Goal: Information Seeking & Learning: Learn about a topic

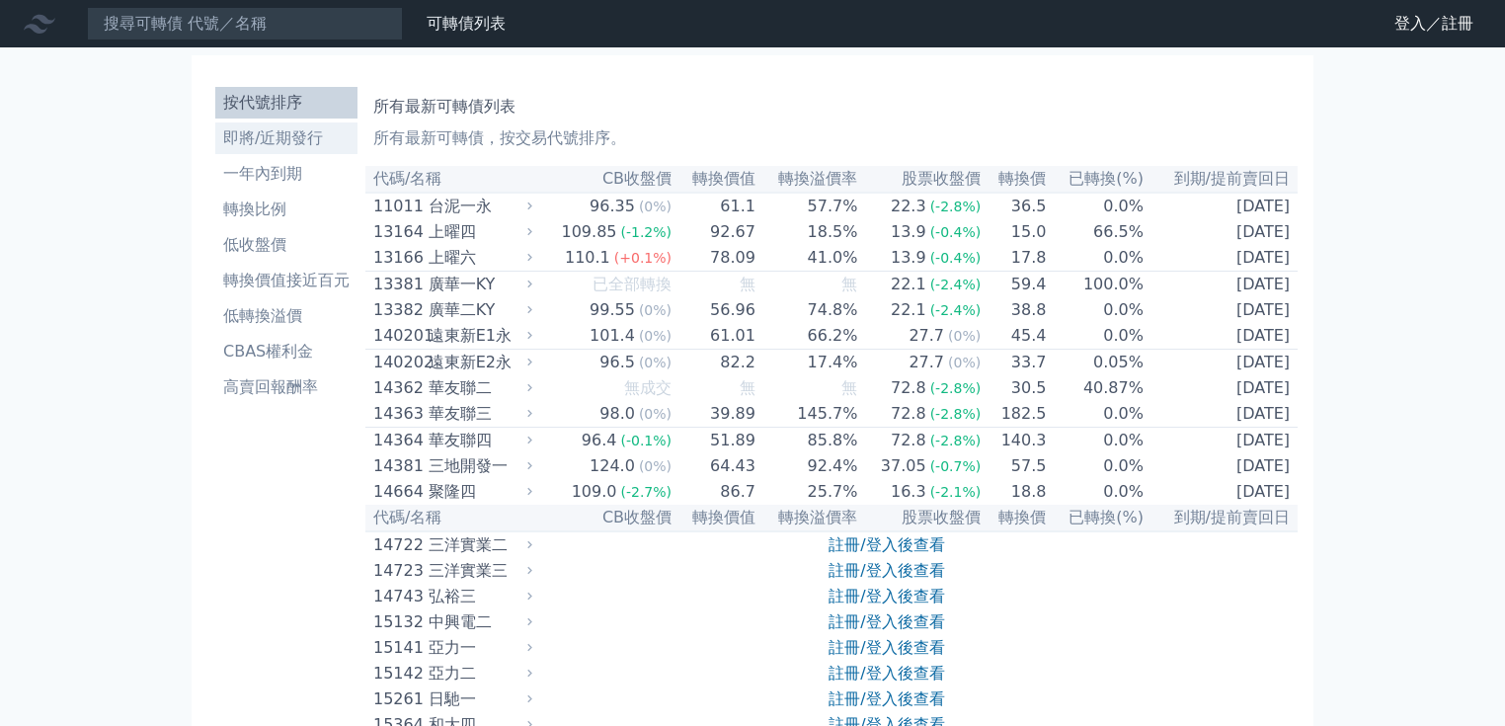
click at [262, 144] on li "即將/近期發行" at bounding box center [286, 138] width 142 height 24
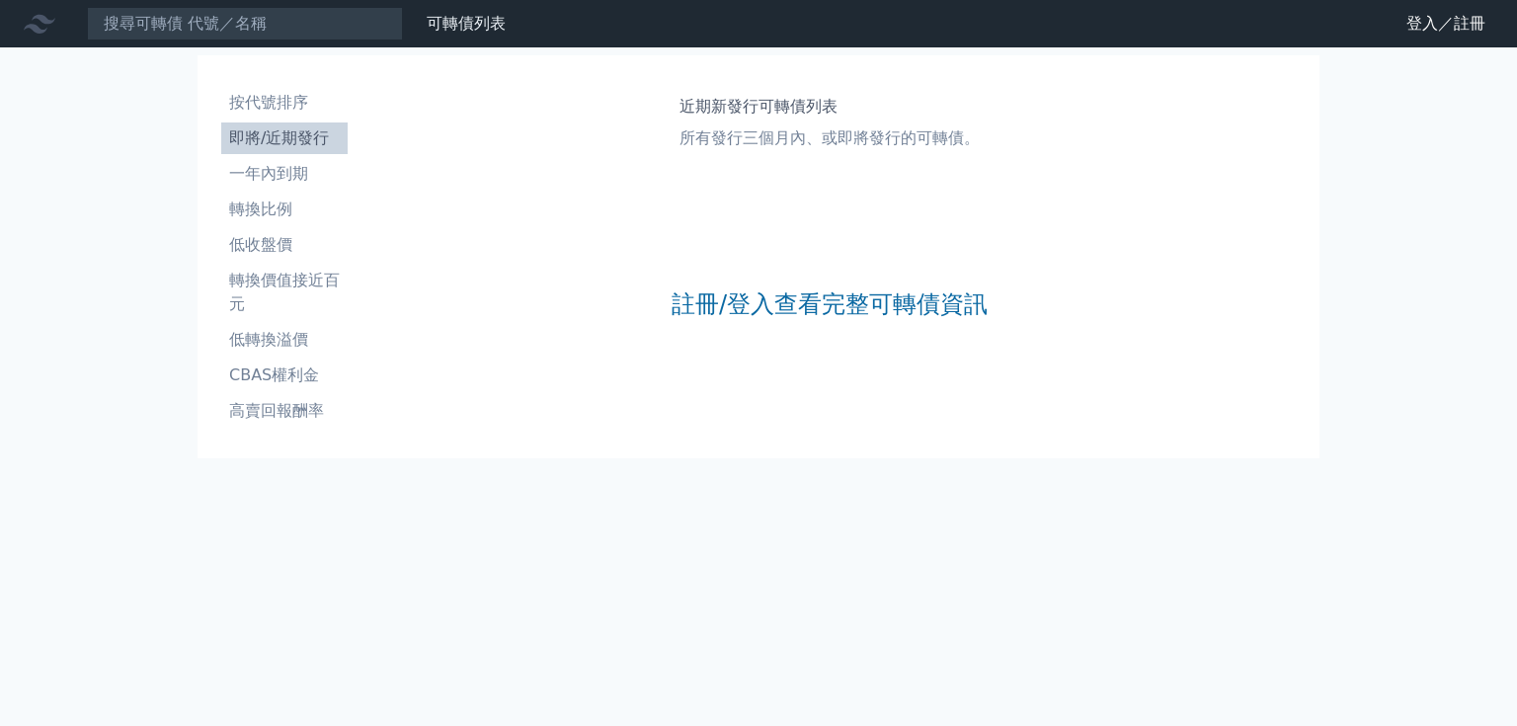
click at [767, 287] on div "註冊/登入查看完整可轉債資訊" at bounding box center [830, 304] width 316 height 261
click at [763, 296] on link "註冊/登入查看完整可轉債資訊" at bounding box center [830, 304] width 316 height 32
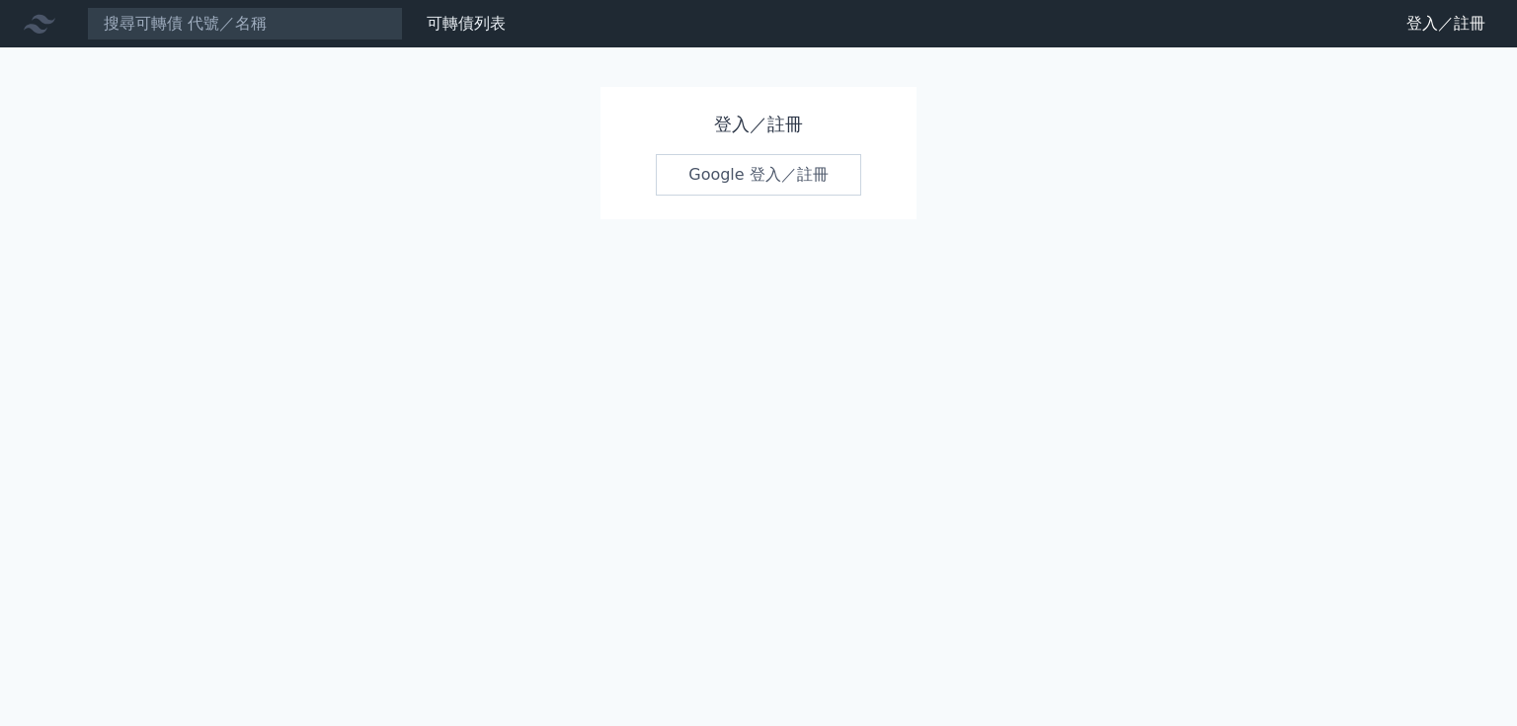
click at [794, 193] on link "Google 登入／註冊" at bounding box center [758, 174] width 205 height 41
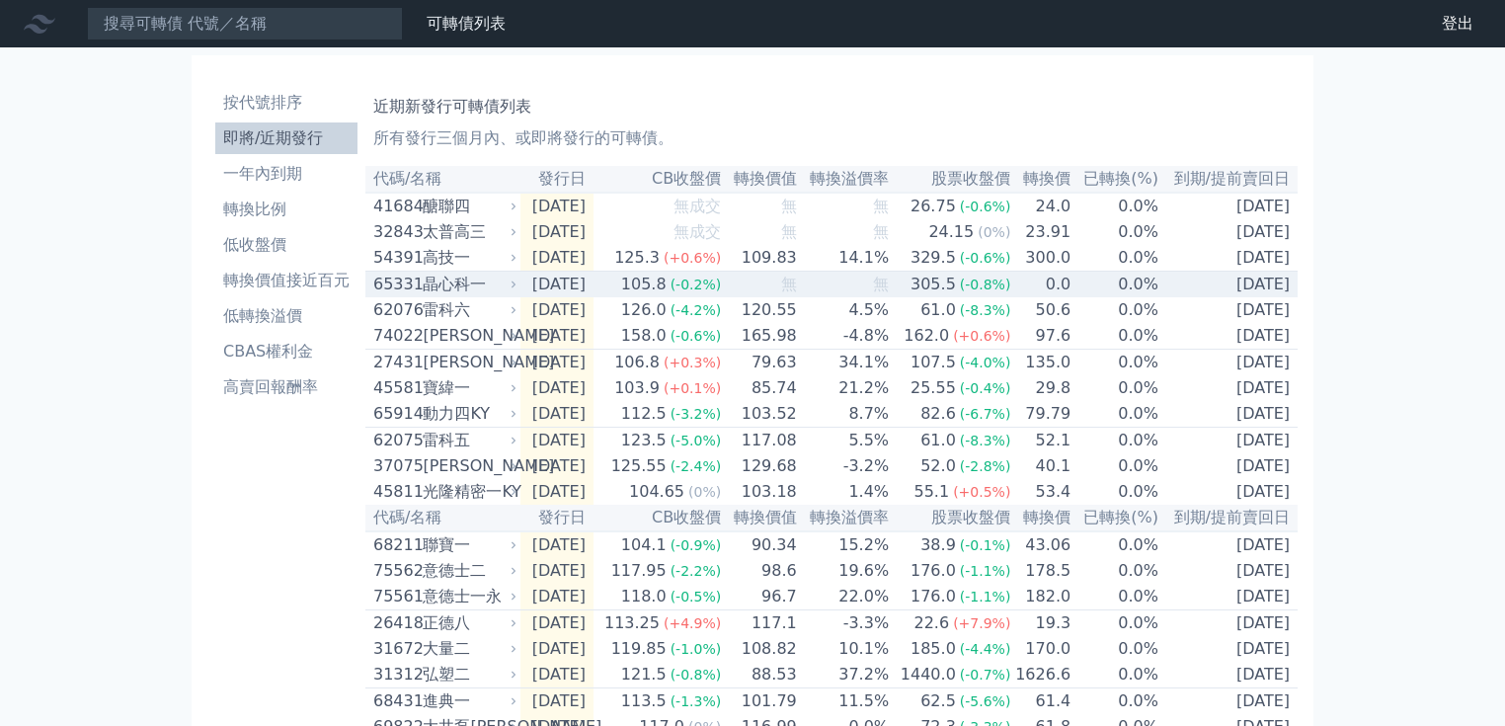
click at [772, 298] on td "無" at bounding box center [760, 285] width 76 height 27
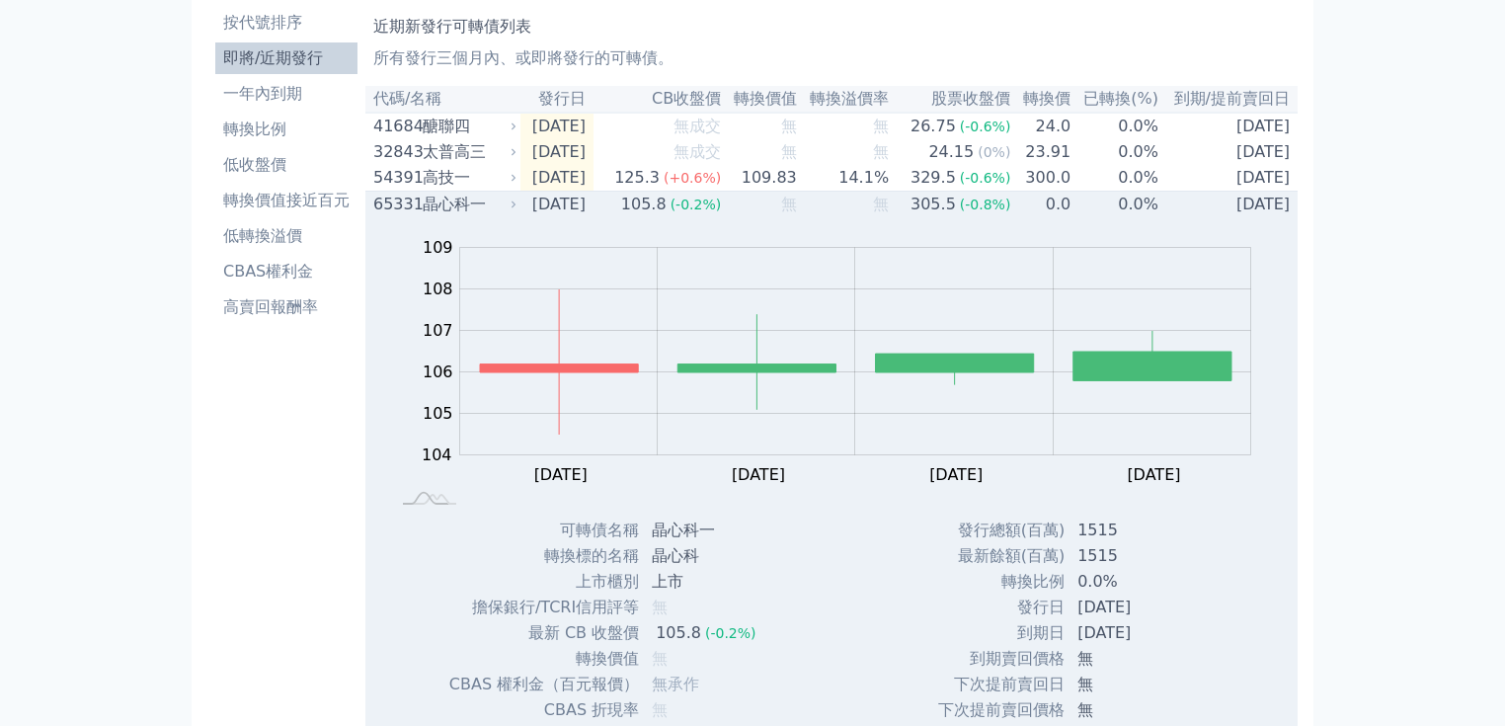
scroll to position [79, 0]
click at [443, 203] on div "晶心科一" at bounding box center [468, 206] width 90 height 24
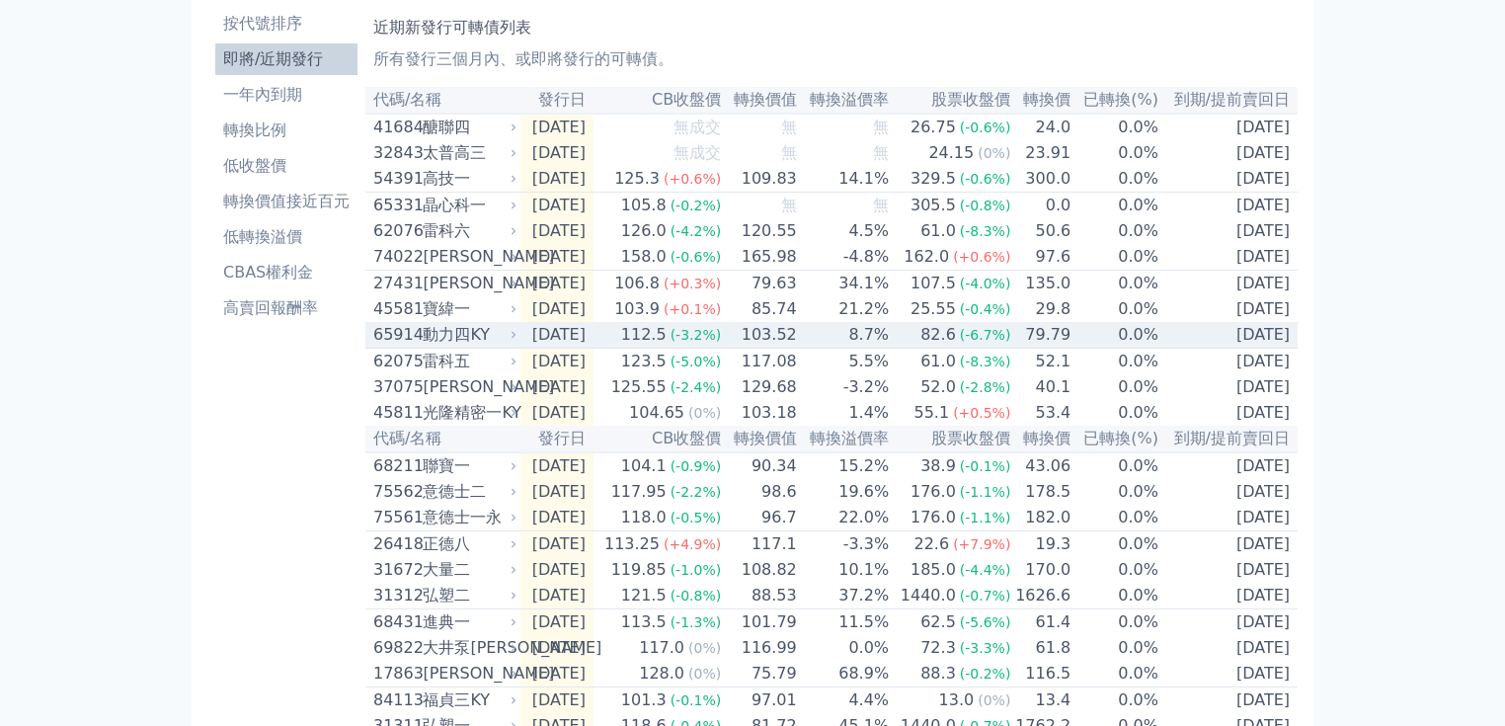
click at [671, 347] on div "112.5" at bounding box center [643, 335] width 53 height 24
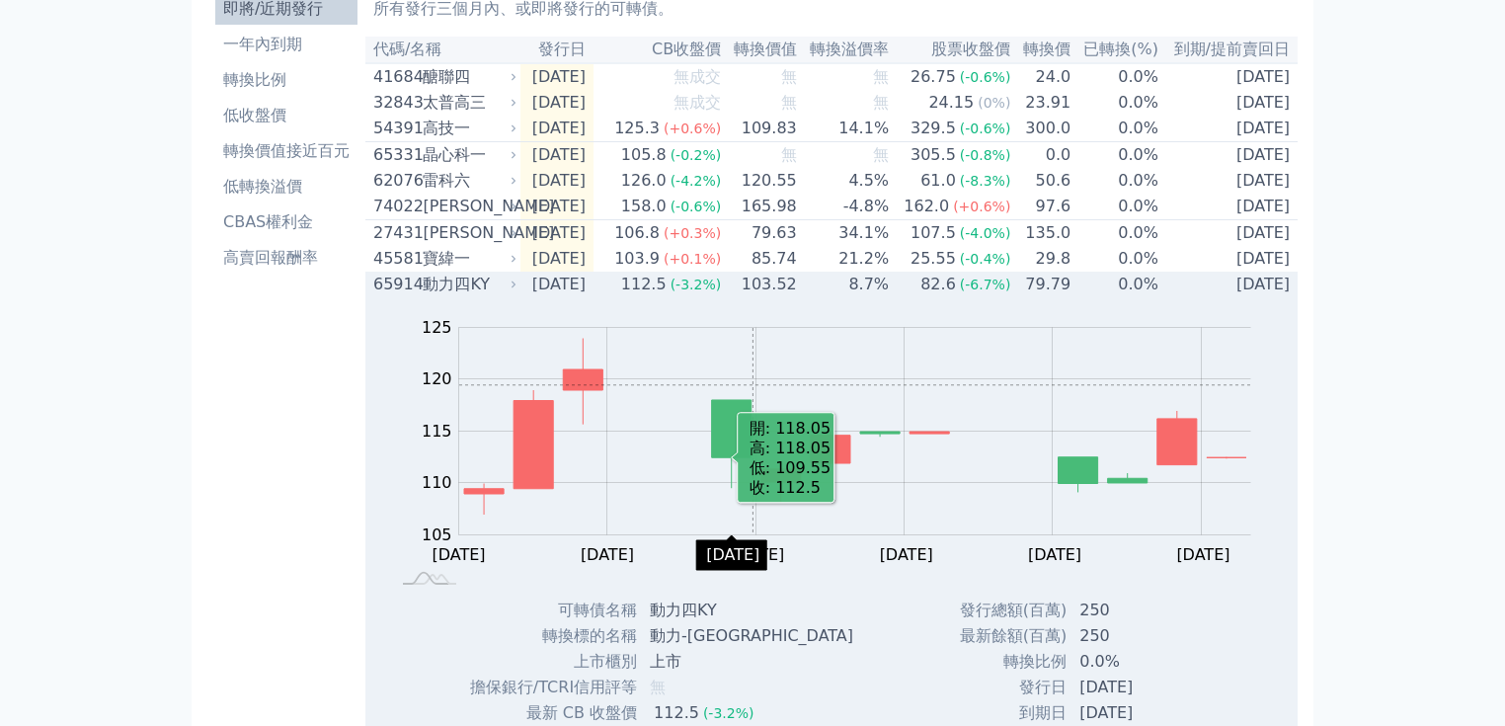
scroll to position [158, 0]
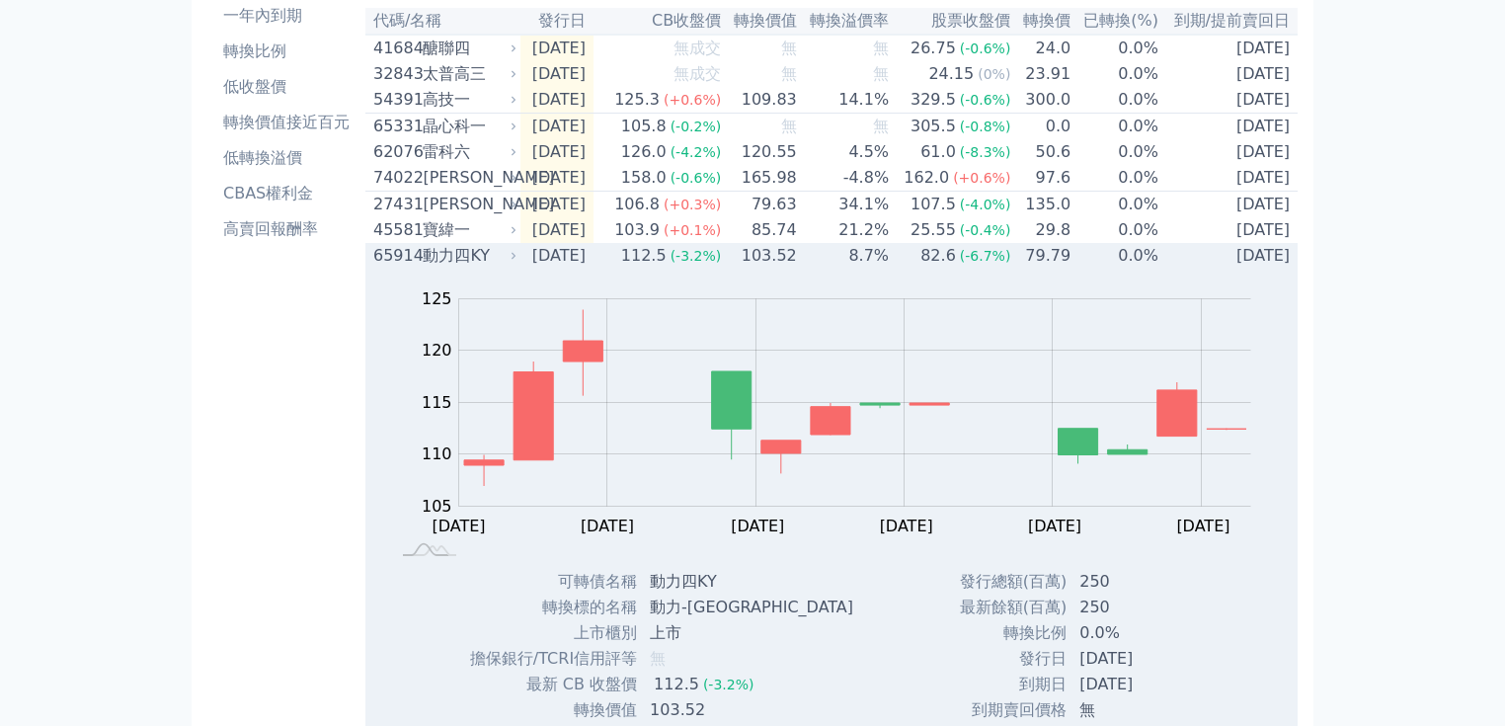
click at [594, 269] on td "2025-08-27" at bounding box center [557, 256] width 73 height 26
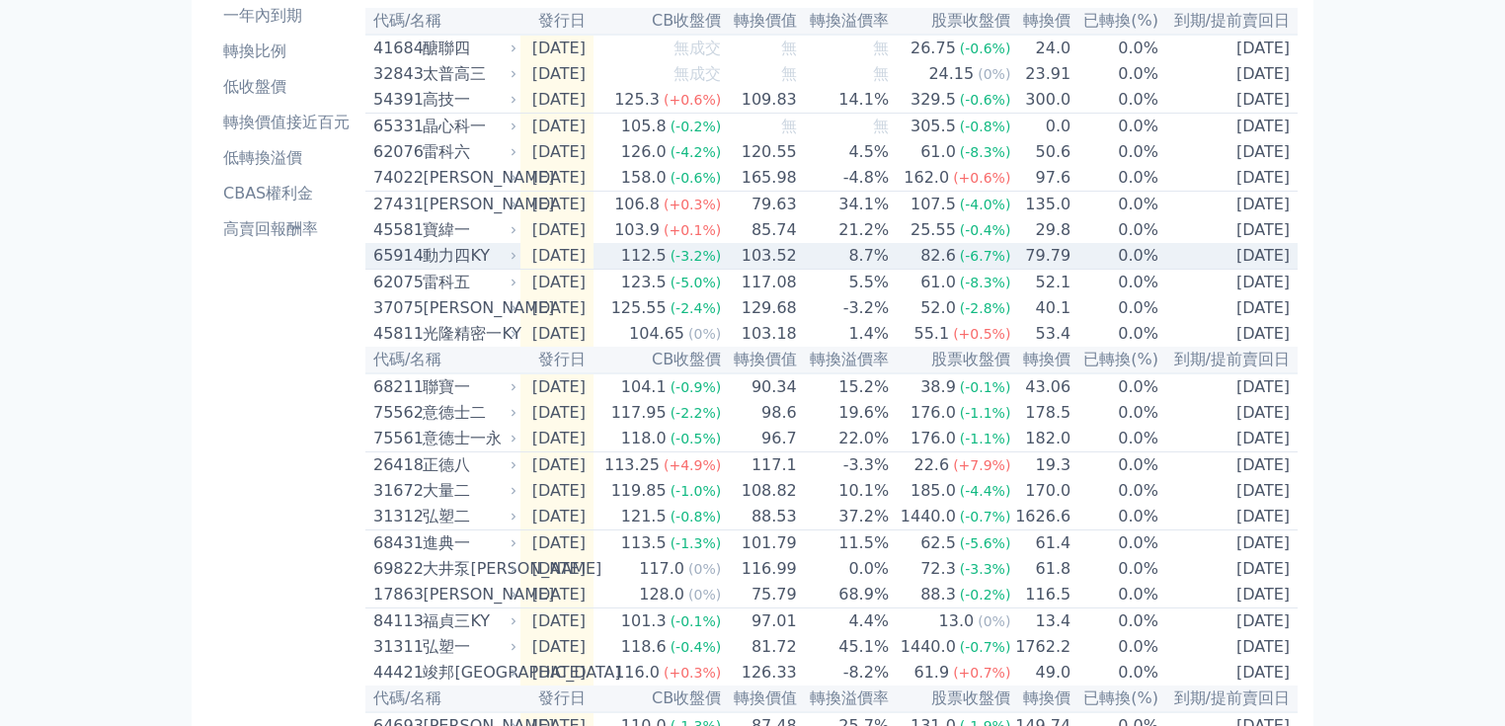
click at [594, 270] on td "2025-08-27" at bounding box center [557, 256] width 73 height 27
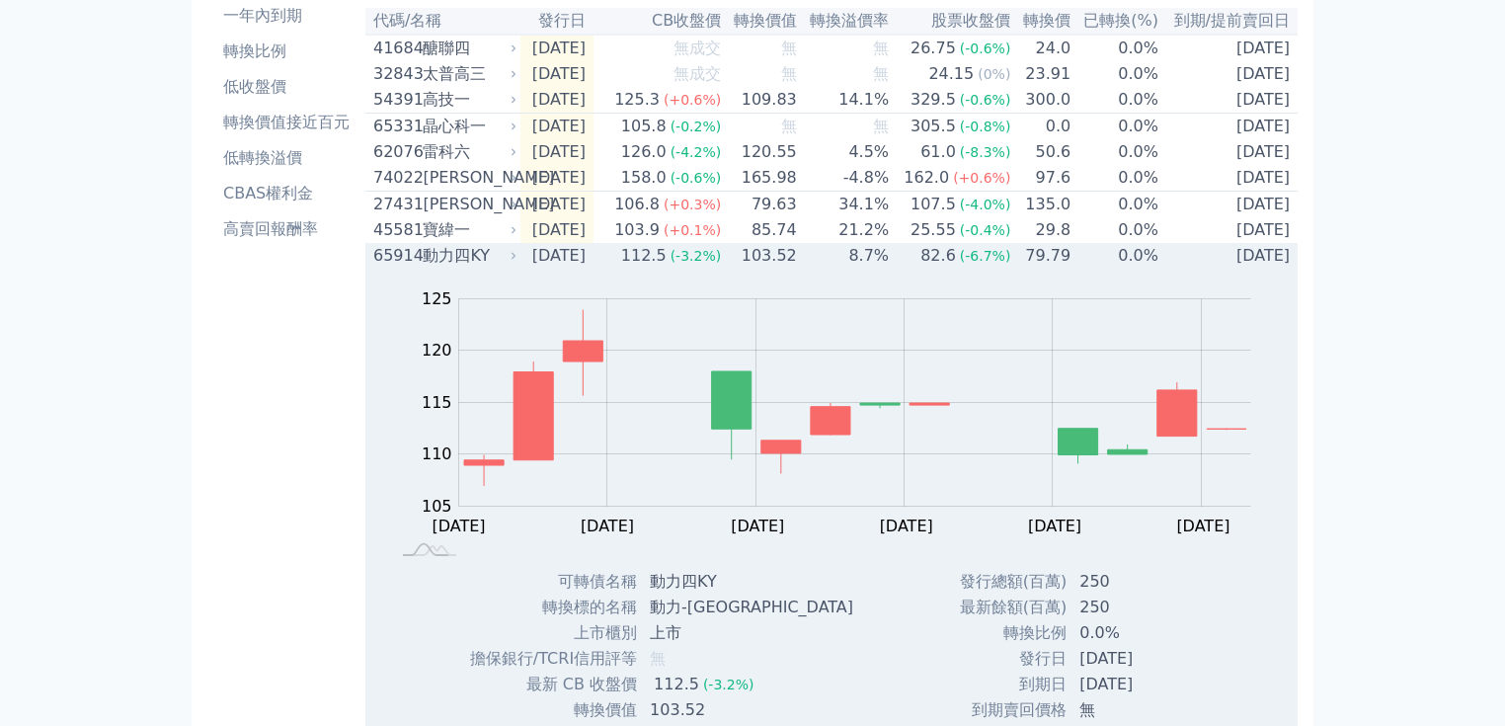
click at [481, 268] on div "動力四KY" at bounding box center [468, 256] width 90 height 24
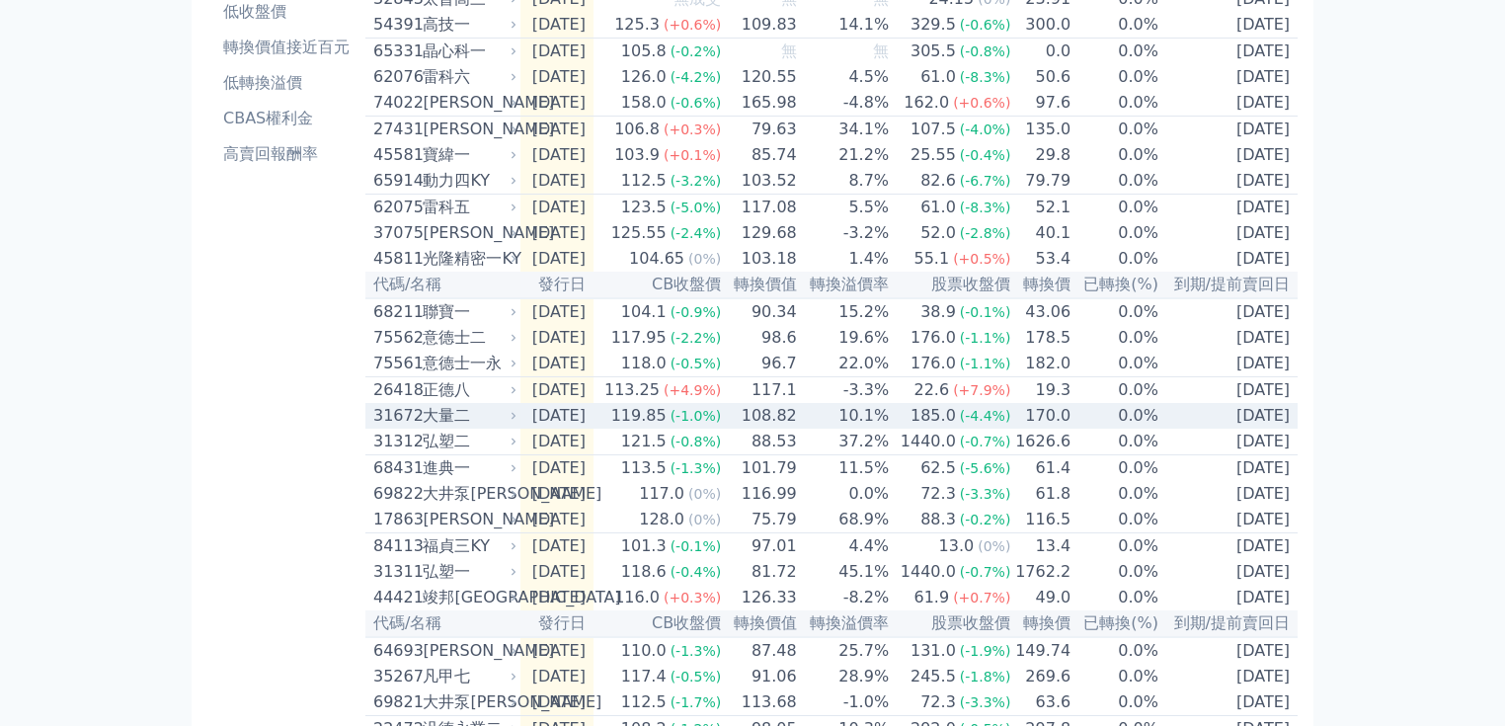
scroll to position [237, 0]
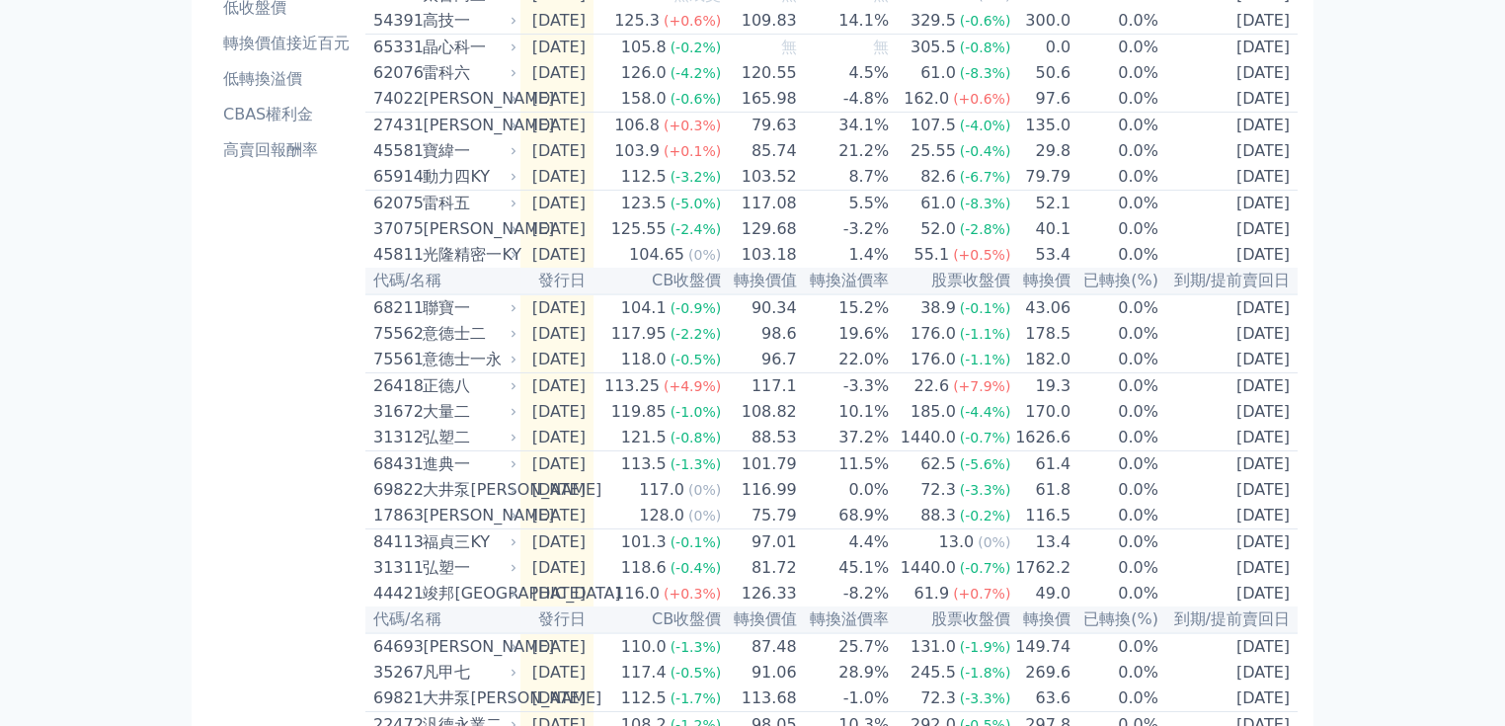
click at [166, 489] on div "可轉債列表 財務數據 可轉債列表 財務數據 登出 登出 按代號排序 即將/近期發行 一年內到期 轉換比例 低收盤價 轉換價值接近百元 低轉換溢價" at bounding box center [752, 461] width 1505 height 1397
click at [308, 495] on div "按代號排序 即將/近期發行 一年內到期 轉換比例 低收盤價 轉換價值接近百元 低轉換溢價 CBAS權利金 高賣回報酬率" at bounding box center [286, 485] width 158 height 1286
click at [280, 512] on div "按代號排序 即將/近期發行 一年內到期 轉換比例 低收盤價 轉換價值接近百元 低轉換溢價 CBAS權利金 高賣回報酬率" at bounding box center [286, 485] width 158 height 1286
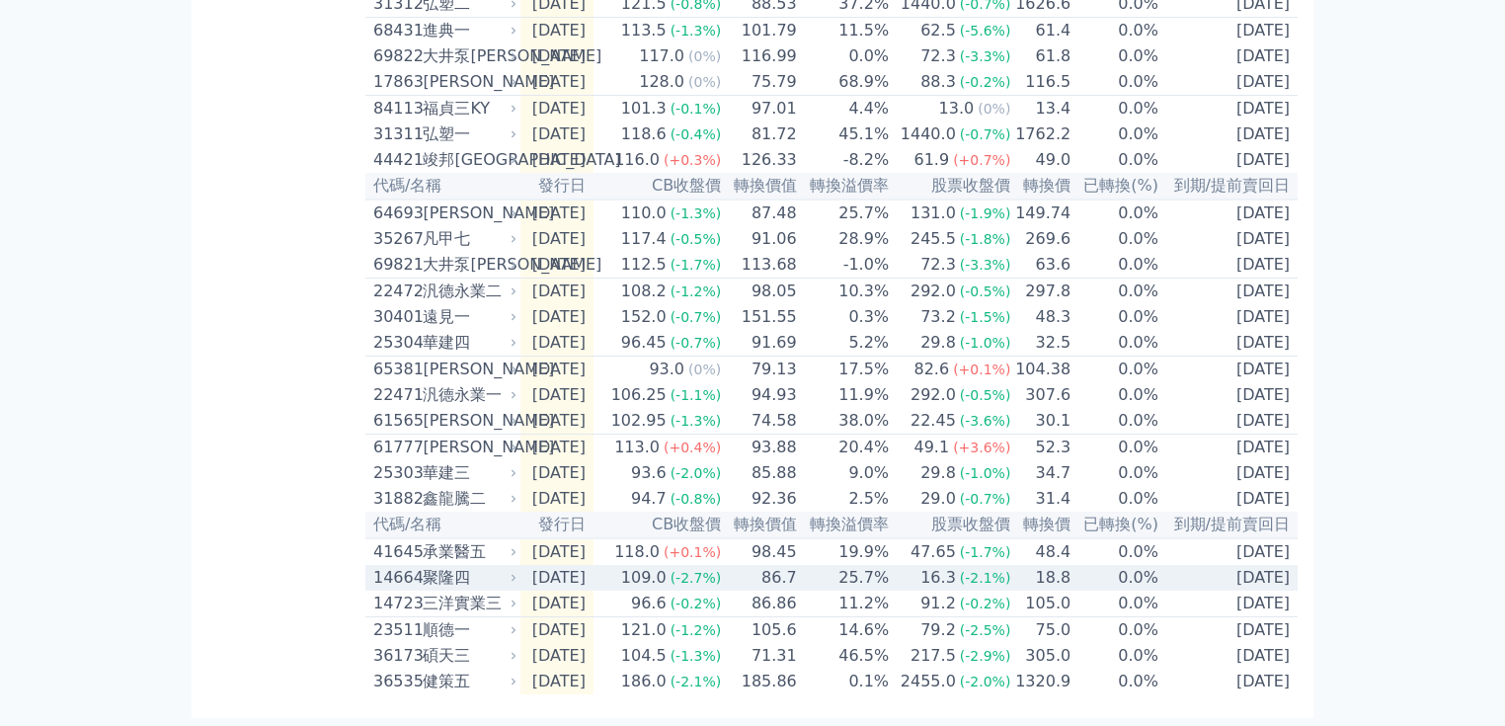
scroll to position [758, 0]
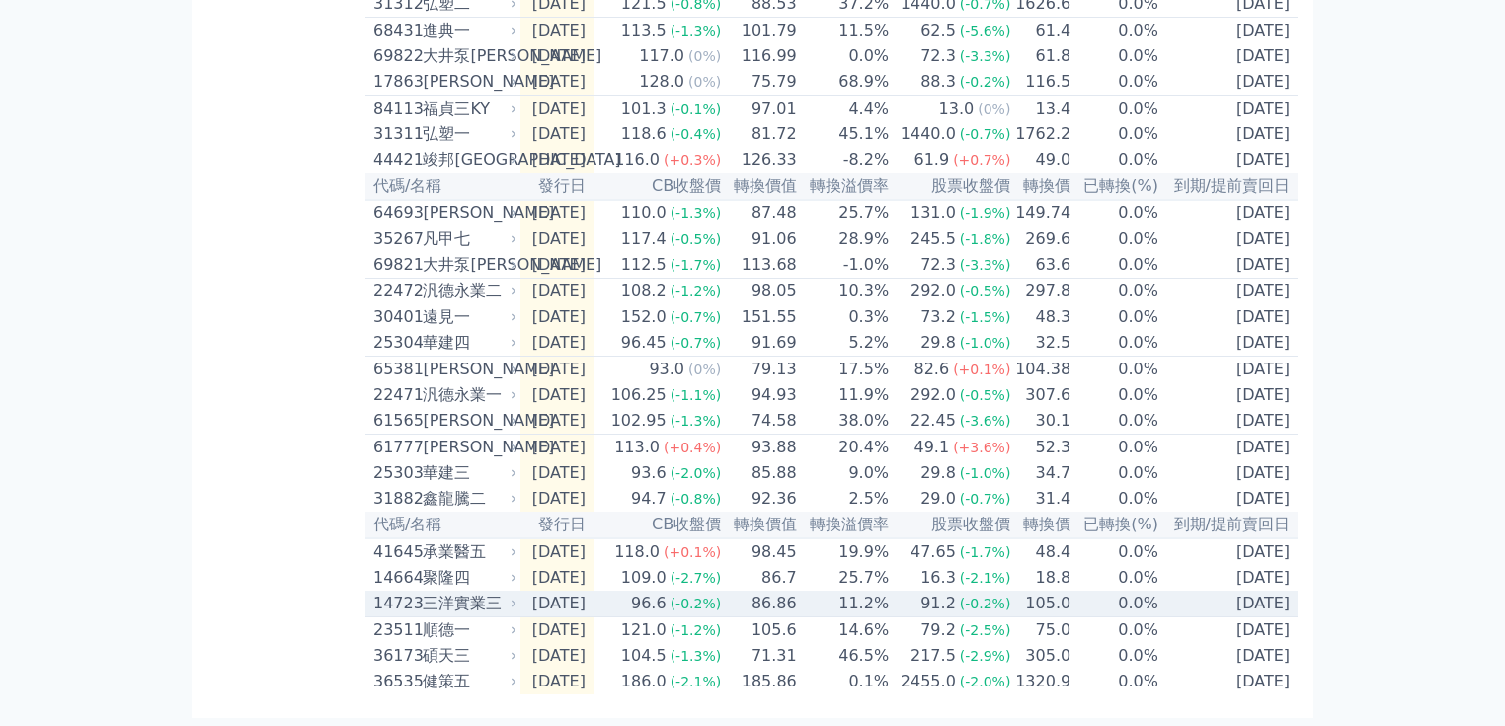
click at [779, 608] on td "86.86" at bounding box center [760, 604] width 76 height 27
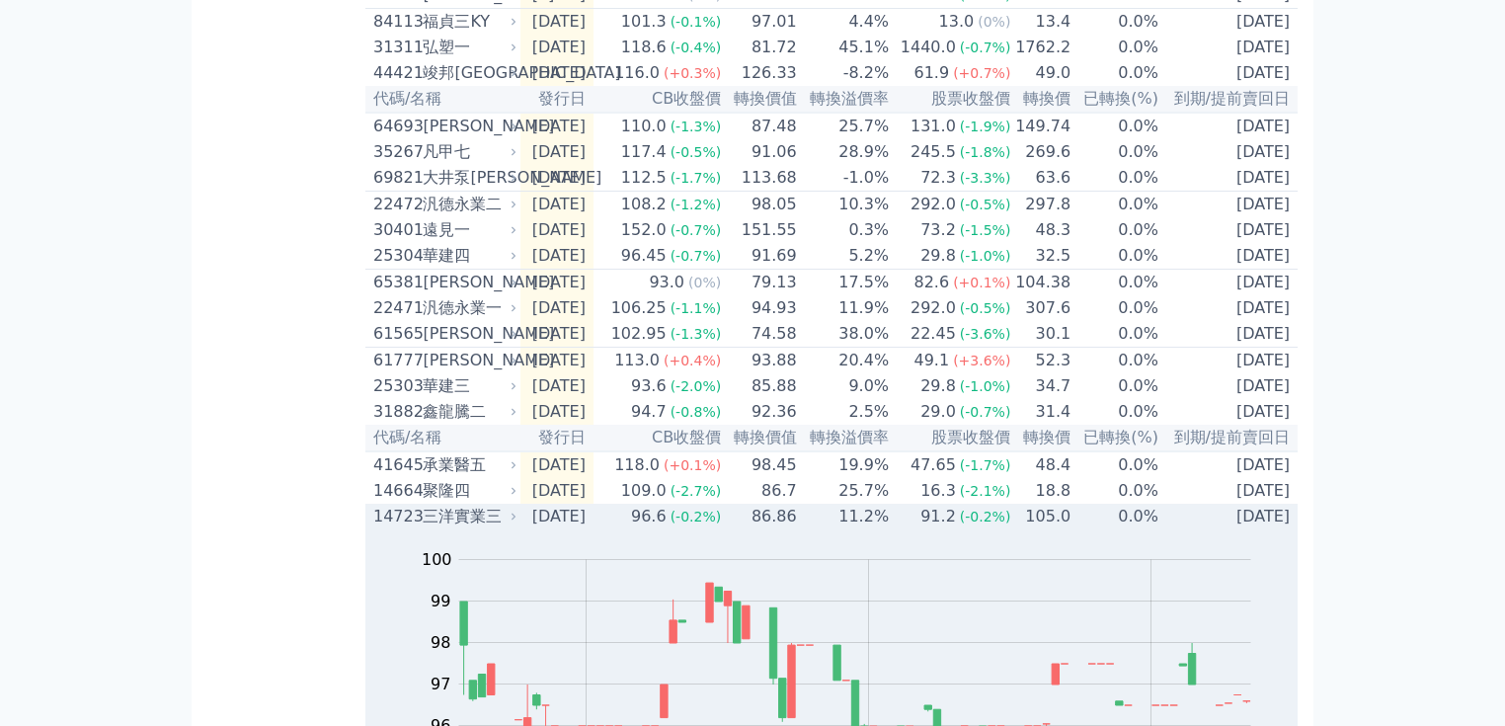
scroll to position [995, 0]
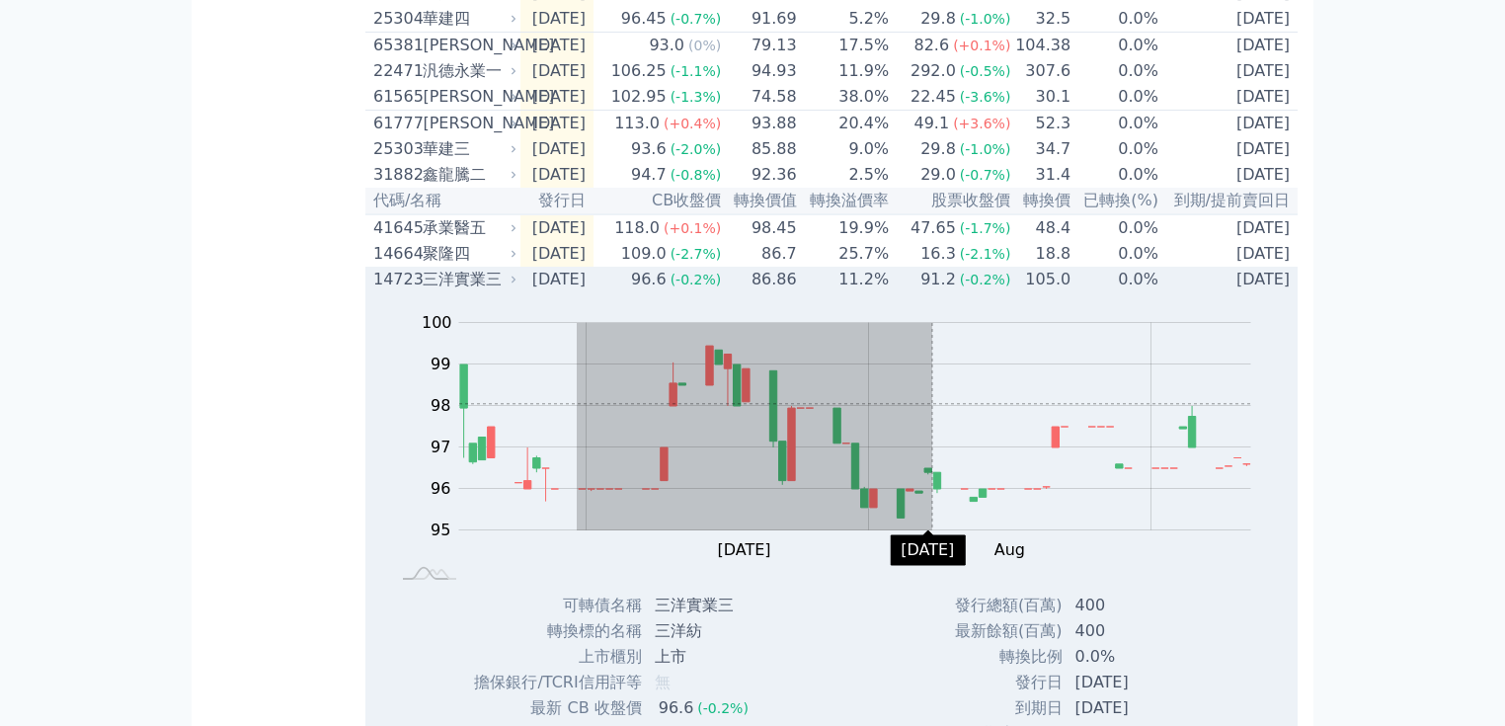
click at [933, 485] on rect "Chart" at bounding box center [855, 426] width 792 height 207
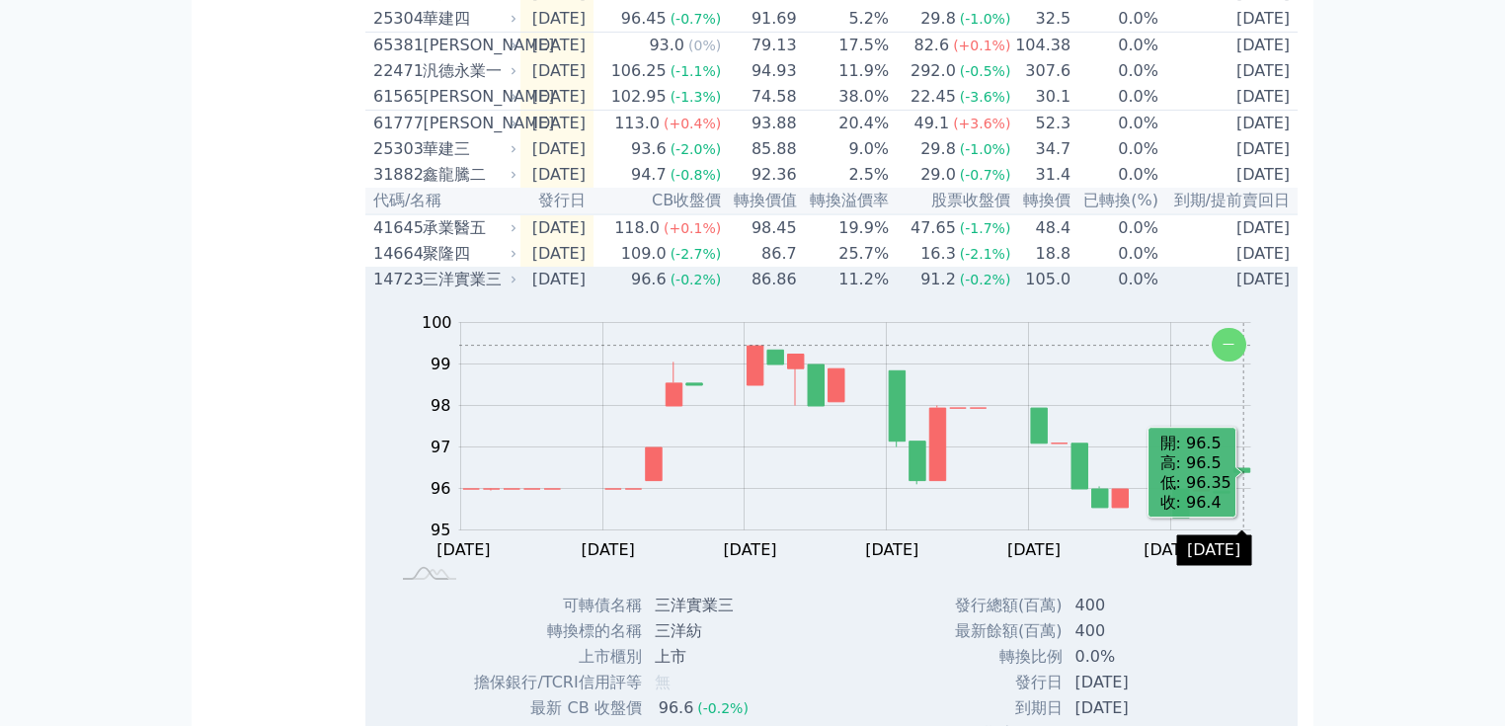
click at [1244, 362] on icon "Chart" at bounding box center [1229, 345] width 35 height 34
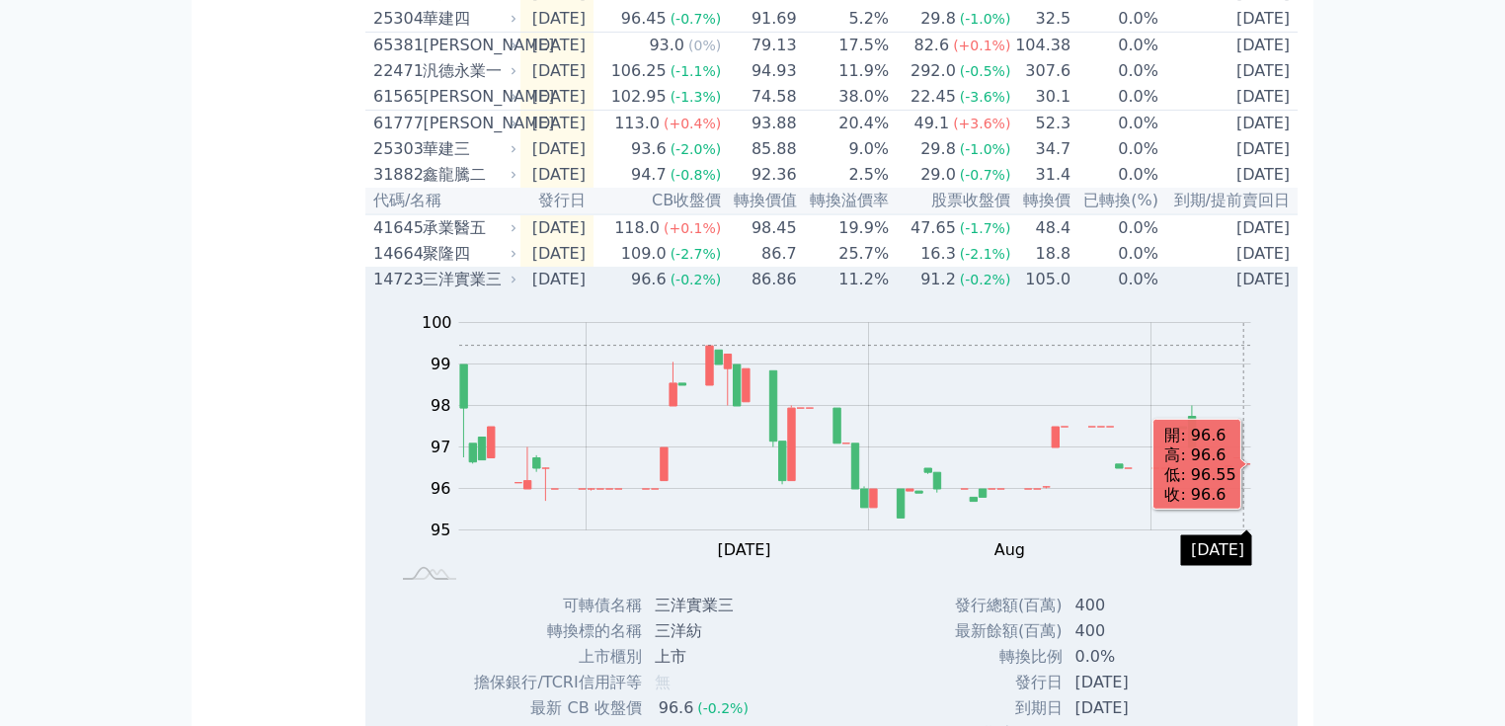
click at [1244, 427] on rect "Chart" at bounding box center [855, 426] width 792 height 207
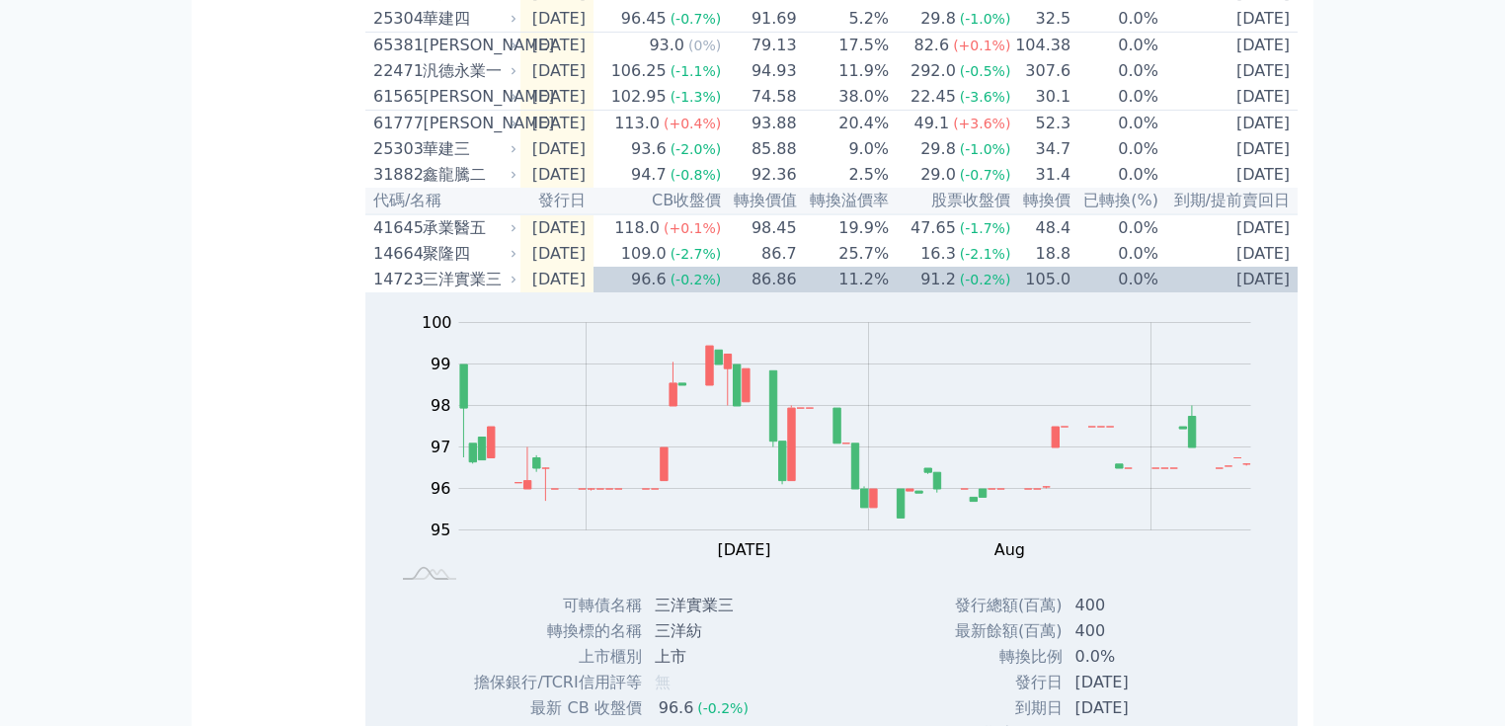
click at [144, 385] on div "可轉債列表 財務數據 可轉債列表 財務數據 登出 登出 按代號排序 即將/近期發行 一年內到期 轉換比例 低收盤價 轉換價值接近百元 低轉換溢價" at bounding box center [752, 24] width 1505 height 2039
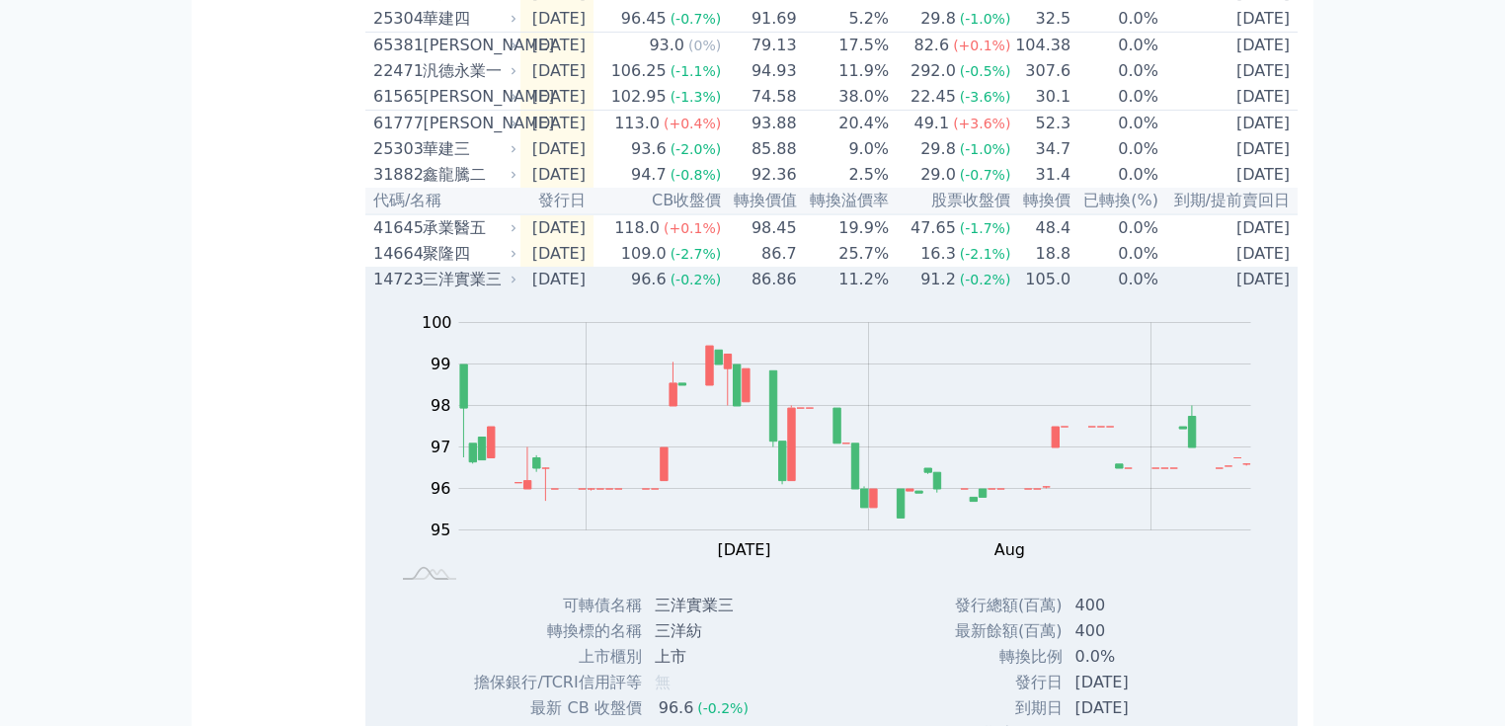
click at [491, 291] on div "三洋實業三" at bounding box center [468, 280] width 90 height 24
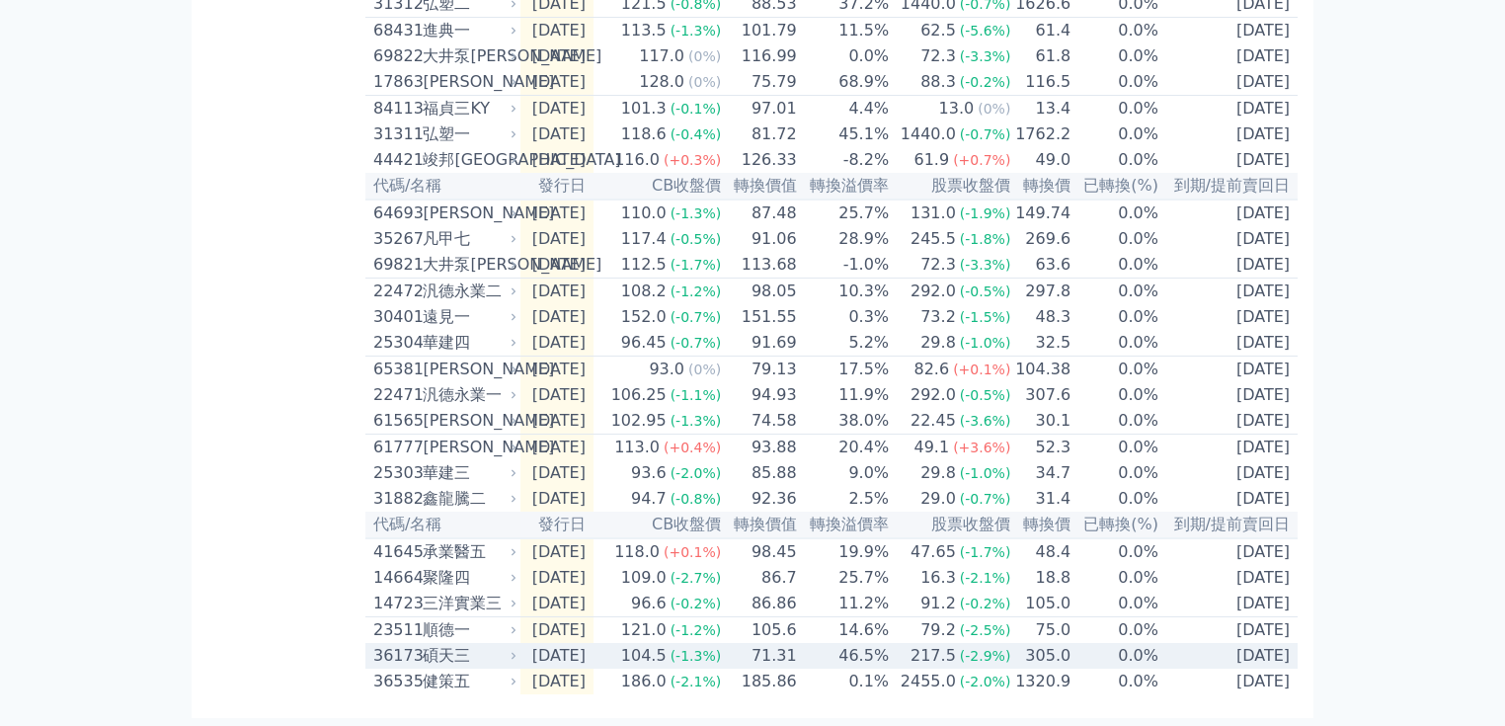
click at [722, 657] on span "(-1.3%)" at bounding box center [696, 656] width 51 height 16
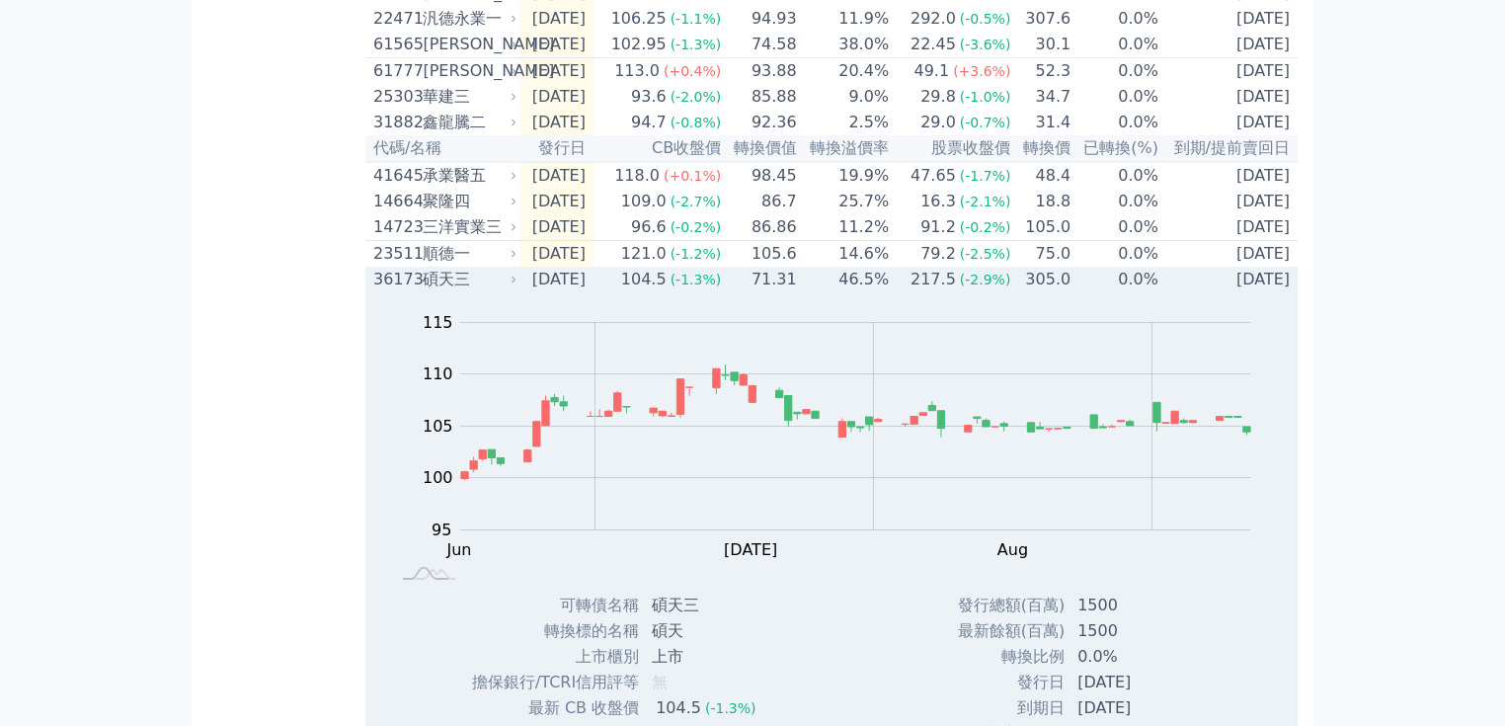
scroll to position [1153, 0]
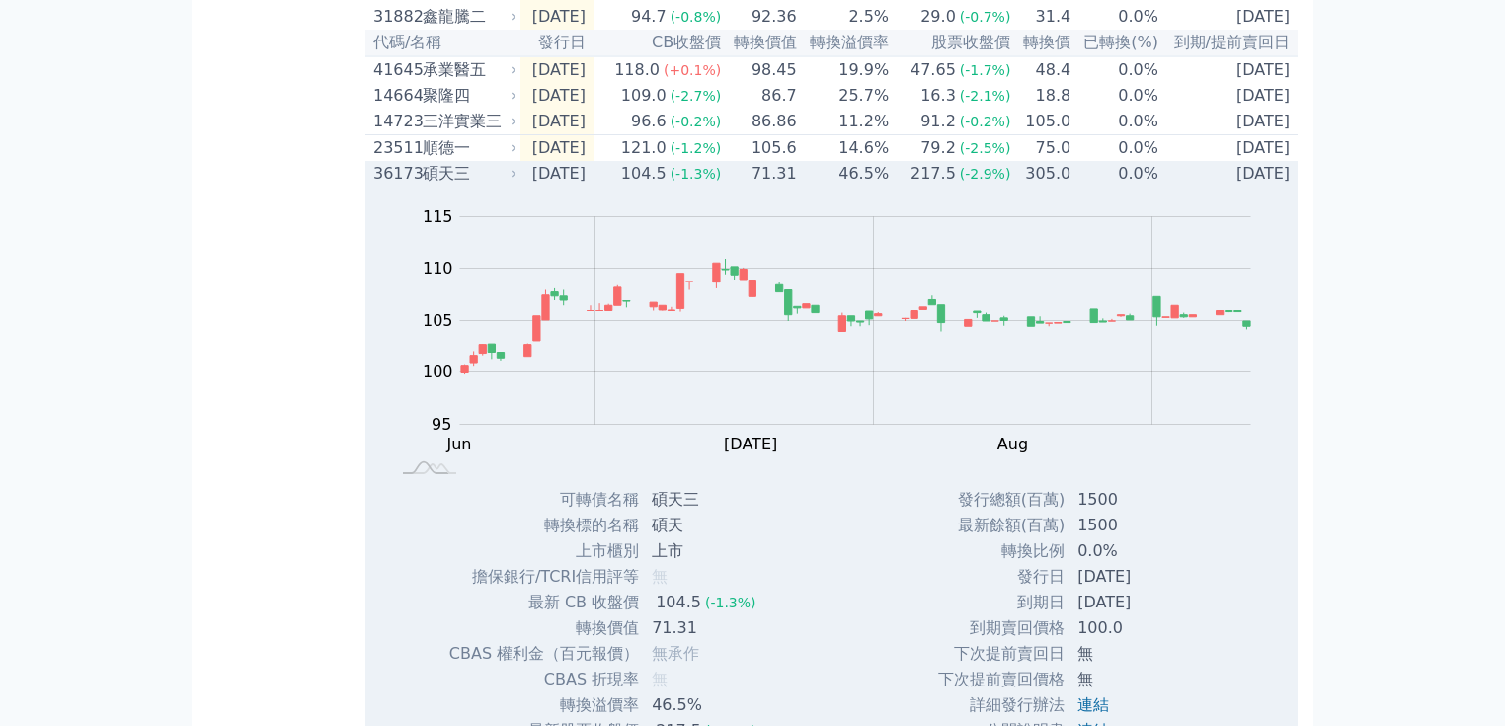
click at [756, 187] on td "71.31" at bounding box center [760, 174] width 76 height 26
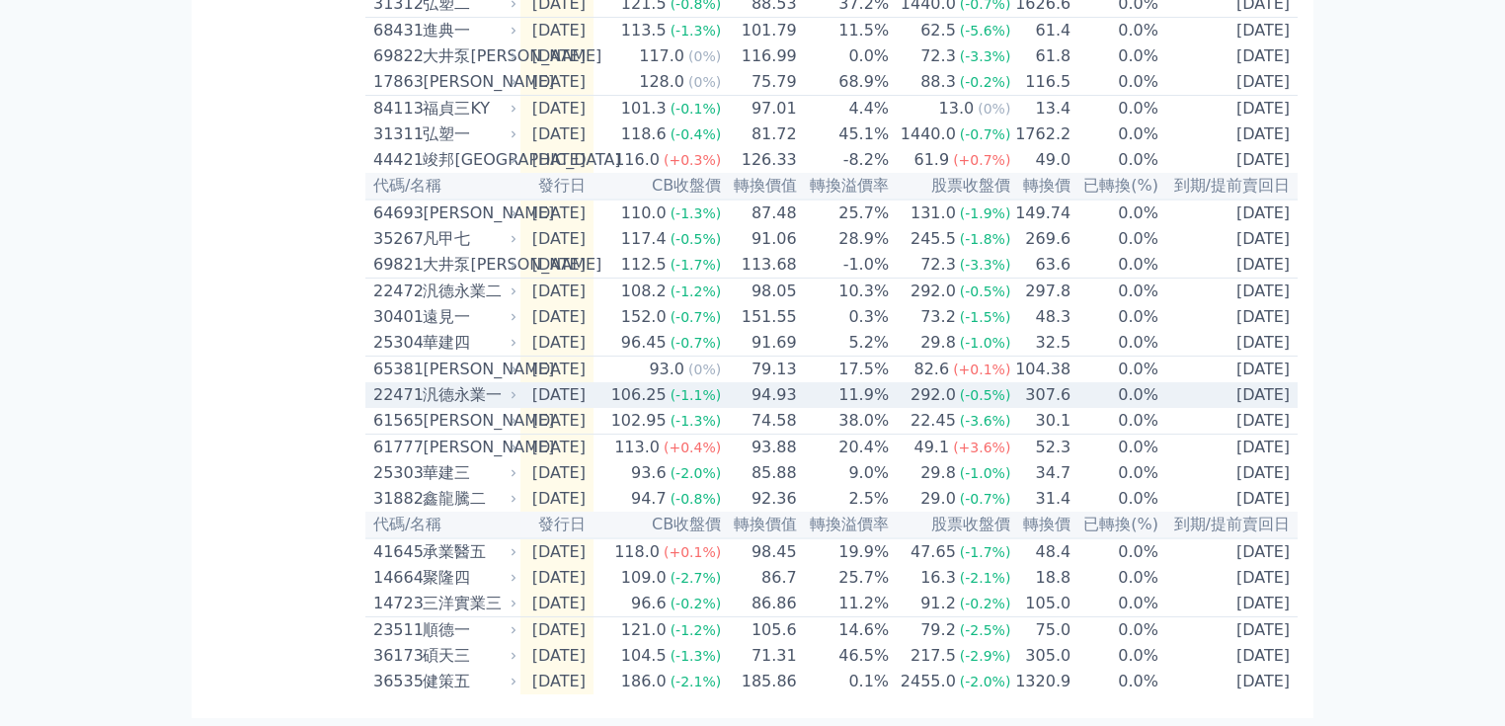
scroll to position [758, 0]
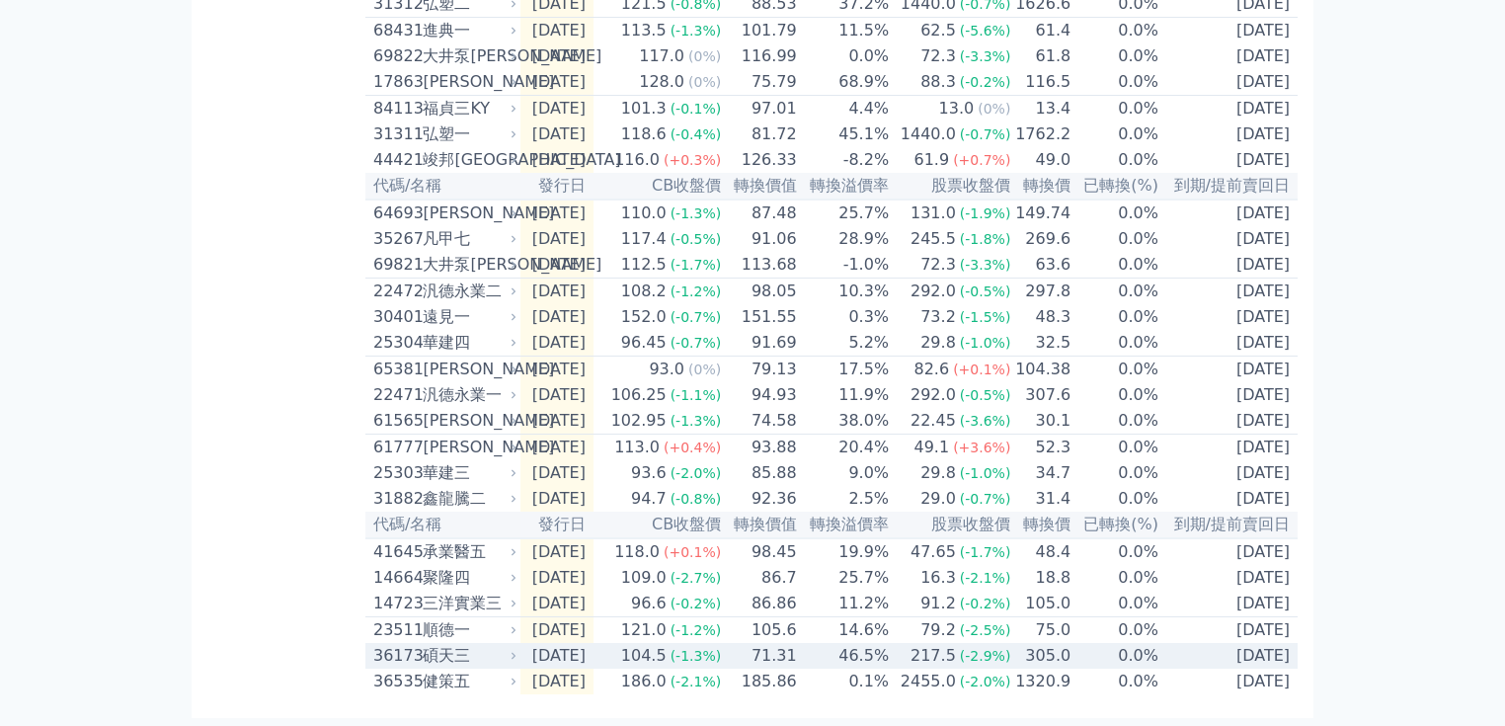
click at [489, 646] on div "碩天三" at bounding box center [468, 656] width 90 height 24
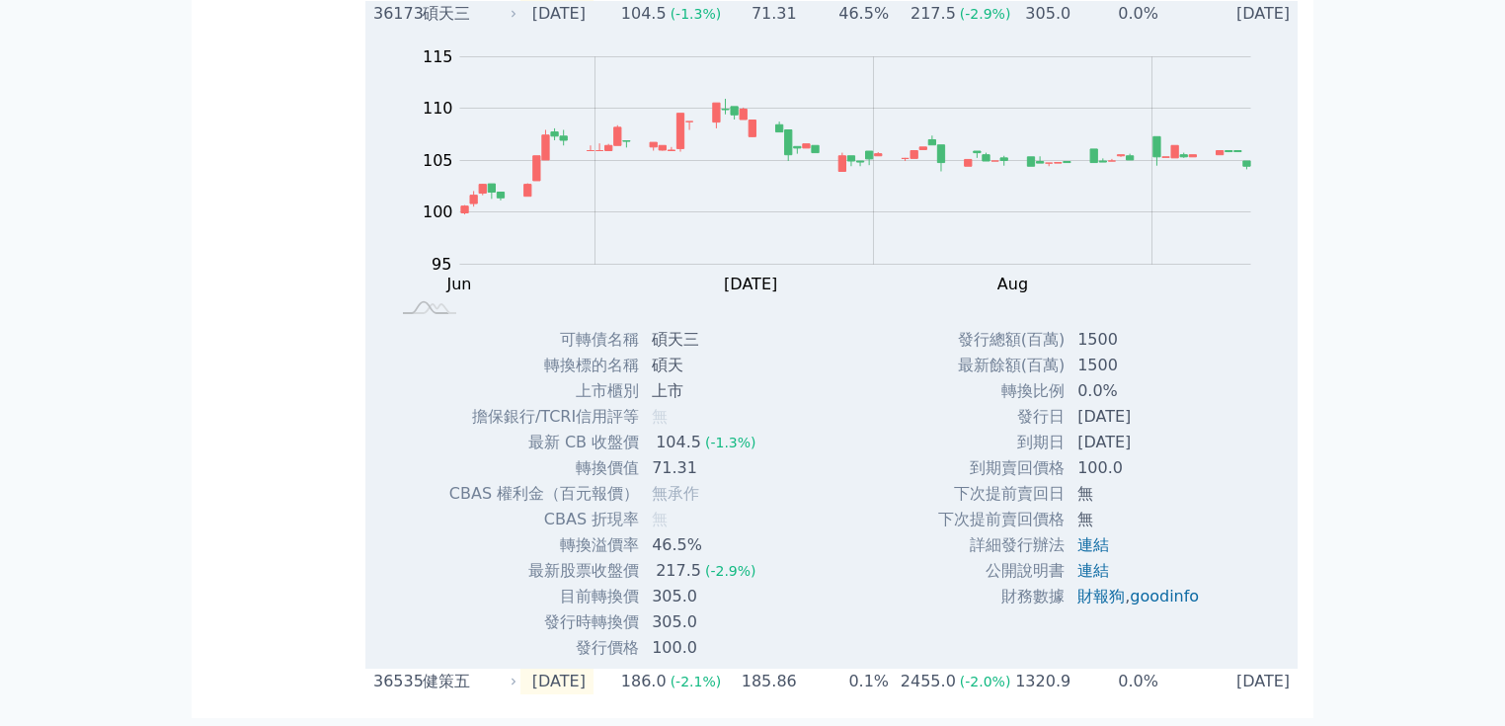
scroll to position [1390, 0]
drag, startPoint x: 656, startPoint y: 368, endPoint x: 685, endPoint y: 369, distance: 28.7
click at [685, 369] on td "碩天" at bounding box center [705, 366] width 131 height 26
copy td "碩天"
click at [953, 455] on td "到期日" at bounding box center [1001, 443] width 128 height 26
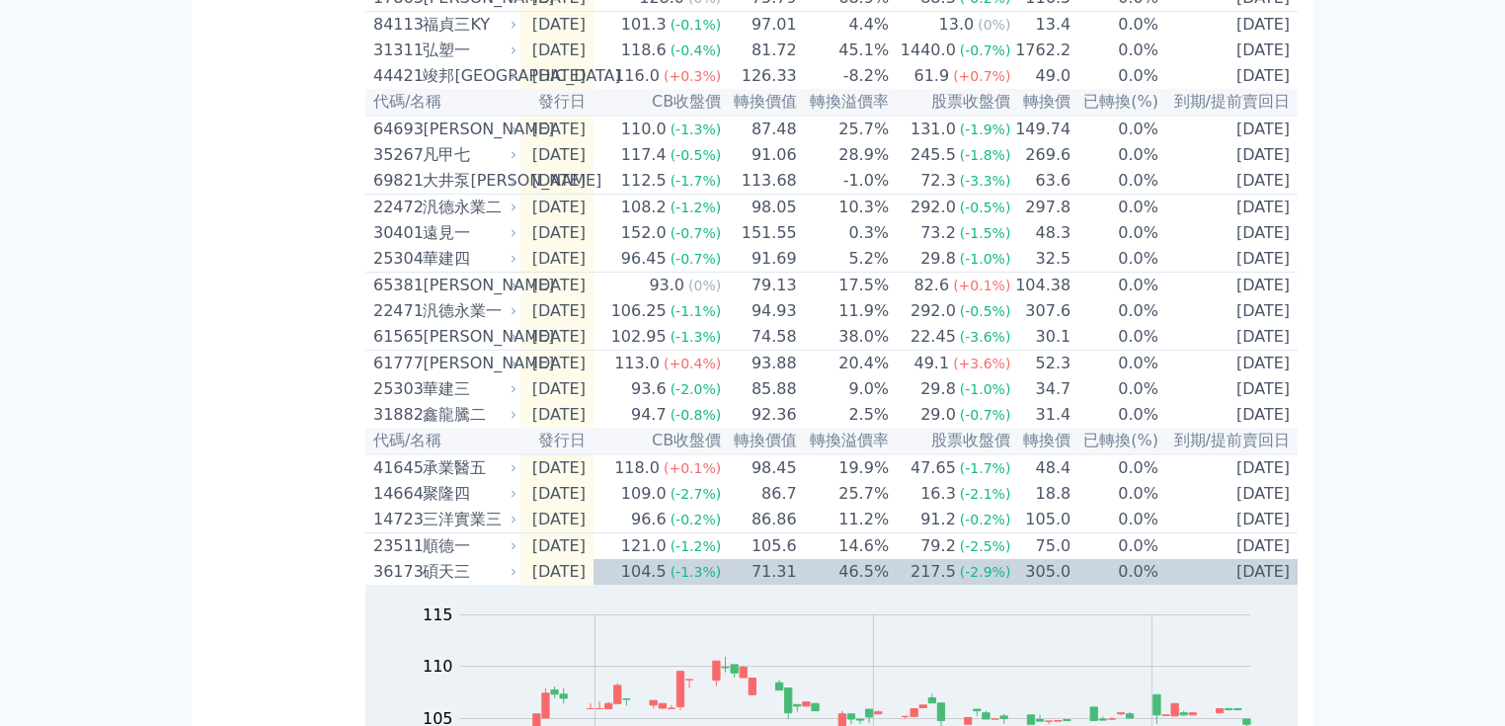
scroll to position [0, 0]
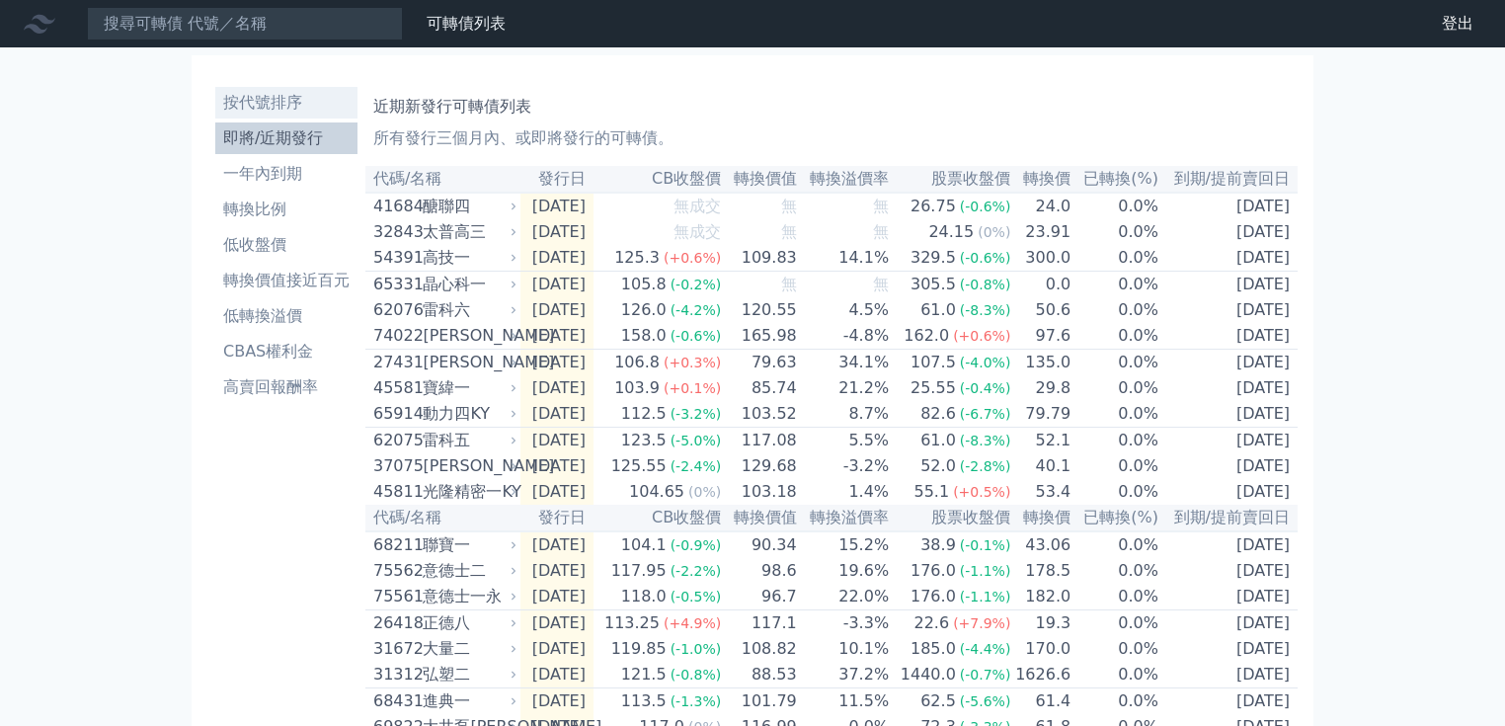
click at [300, 103] on li "按代號排序" at bounding box center [286, 103] width 142 height 24
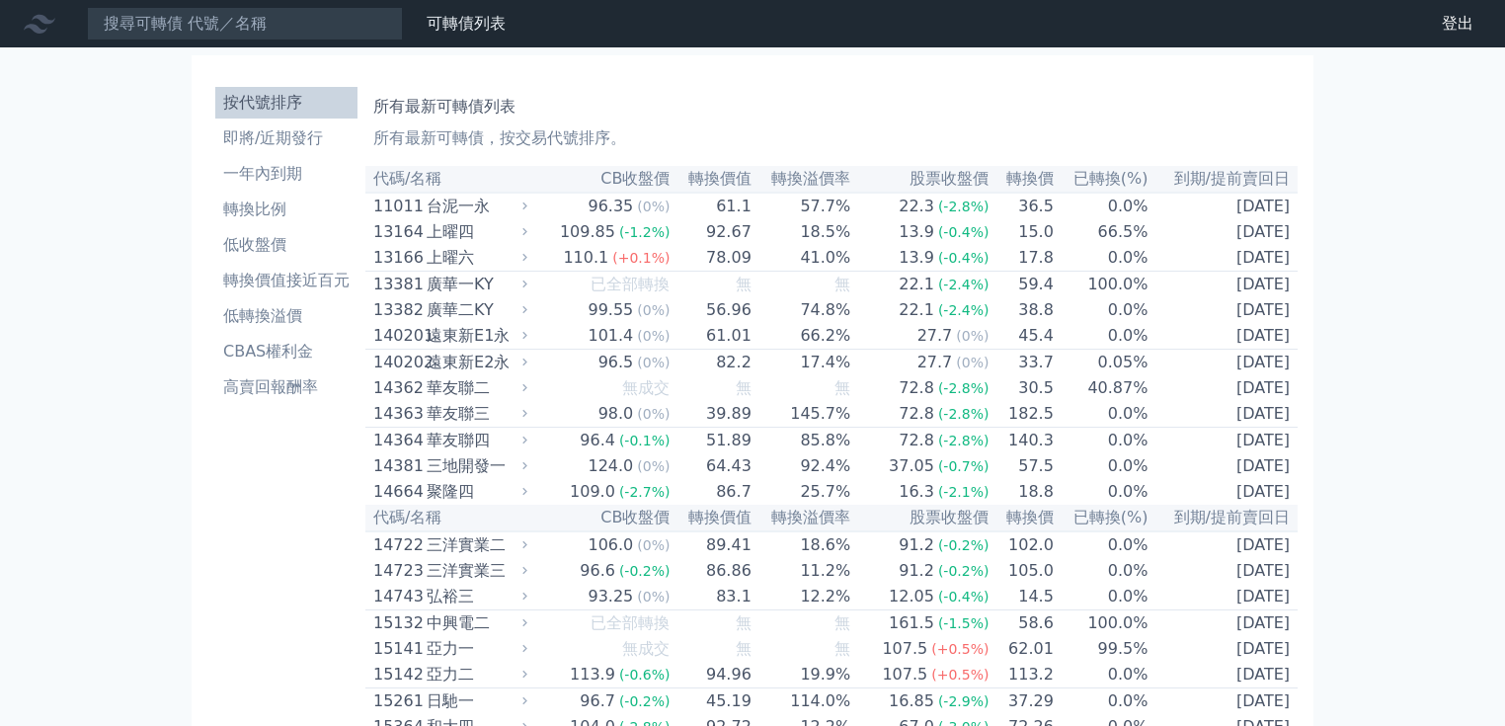
scroll to position [4627, 0]
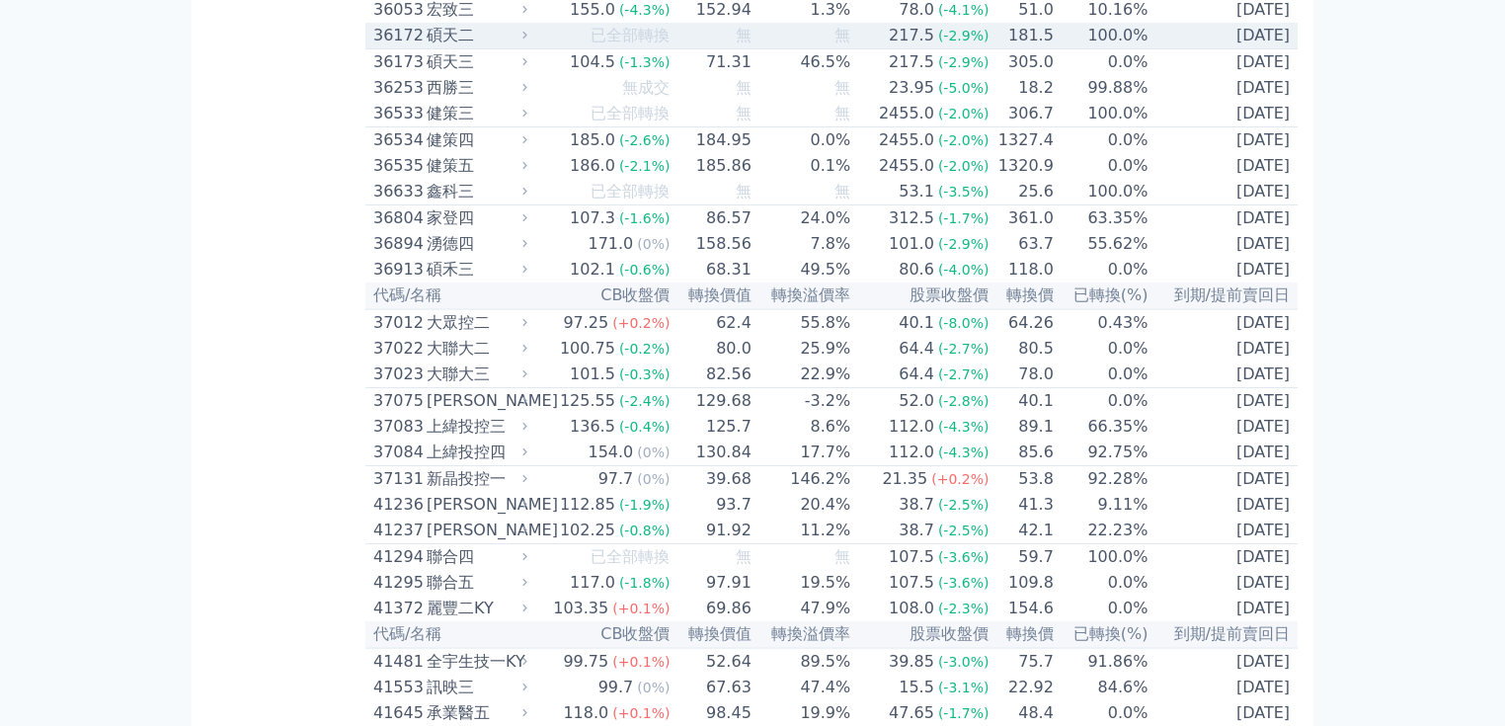
click at [766, 49] on td "無" at bounding box center [802, 36] width 99 height 27
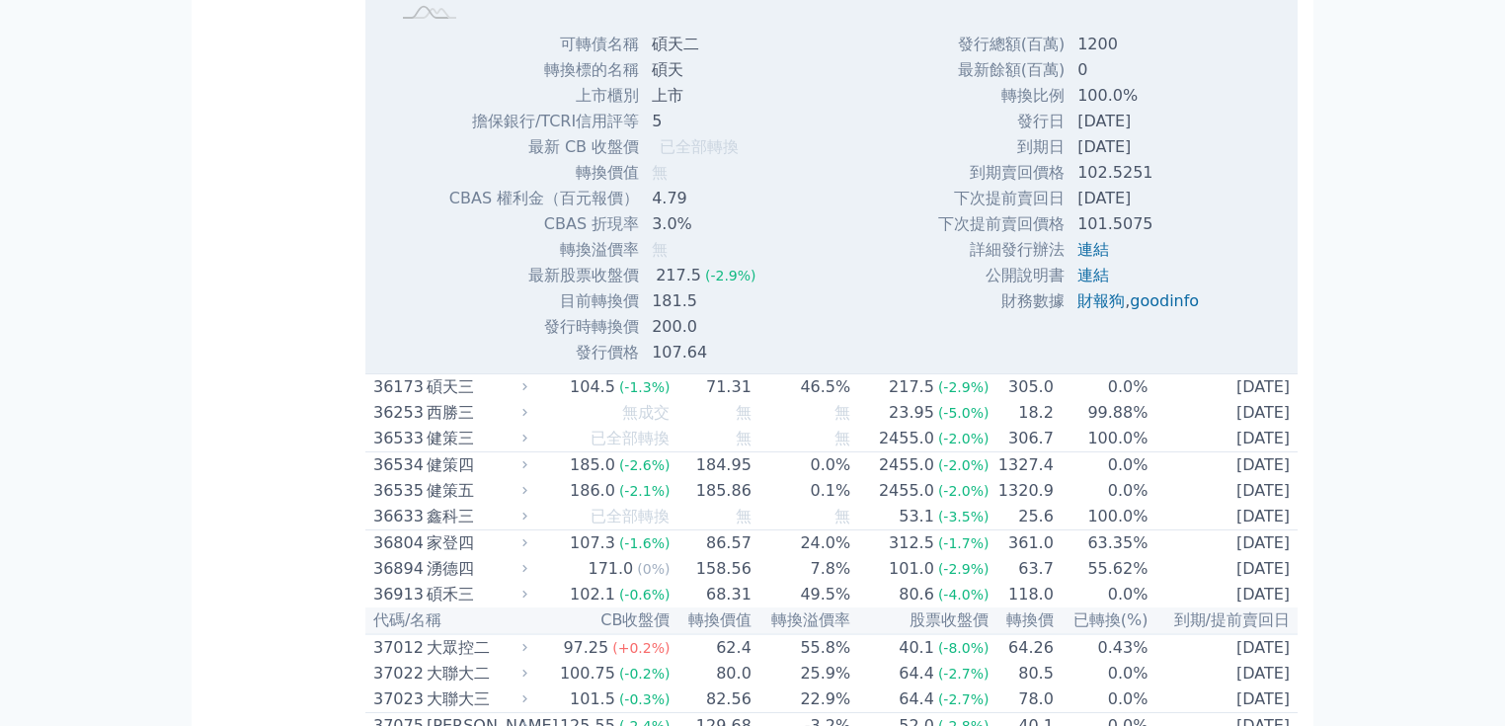
scroll to position [5022, 0]
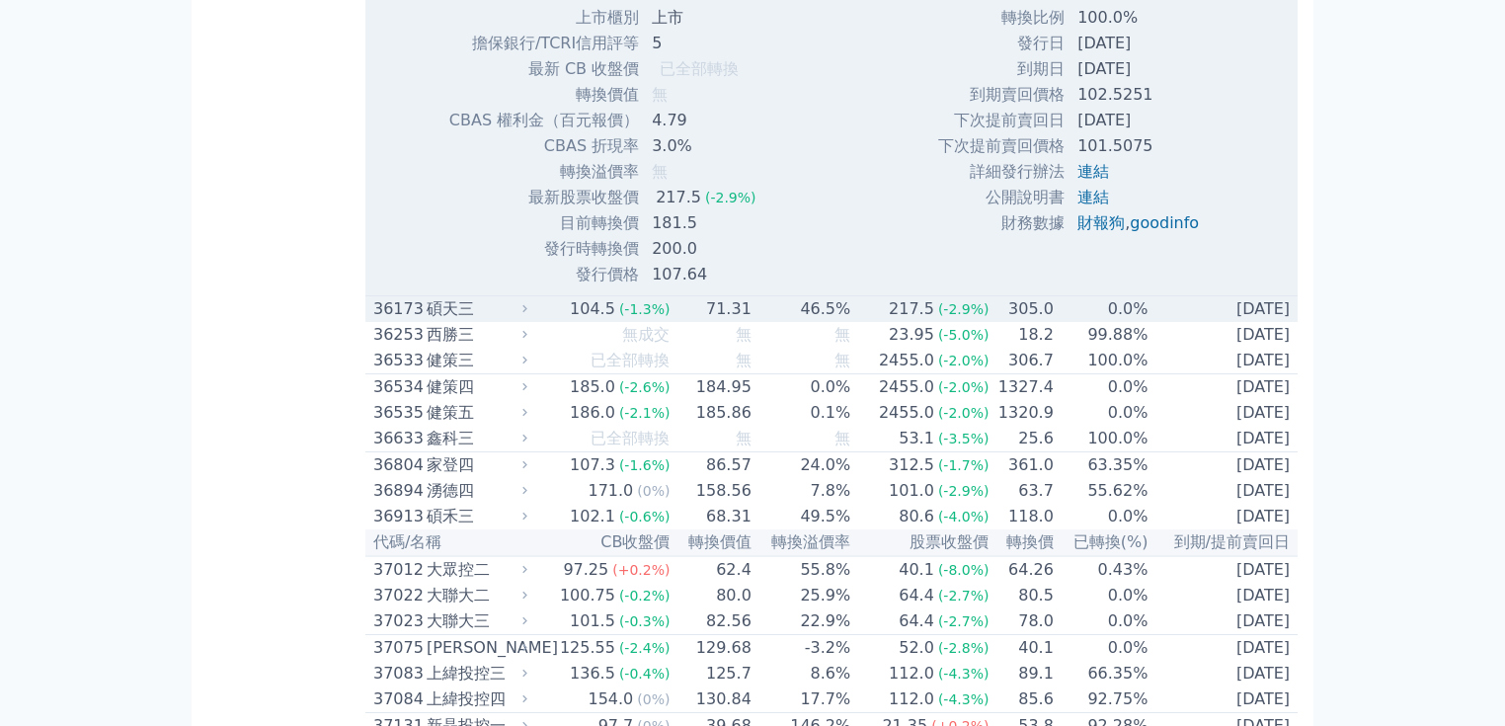
click at [448, 321] on div "碩天三" at bounding box center [475, 309] width 97 height 24
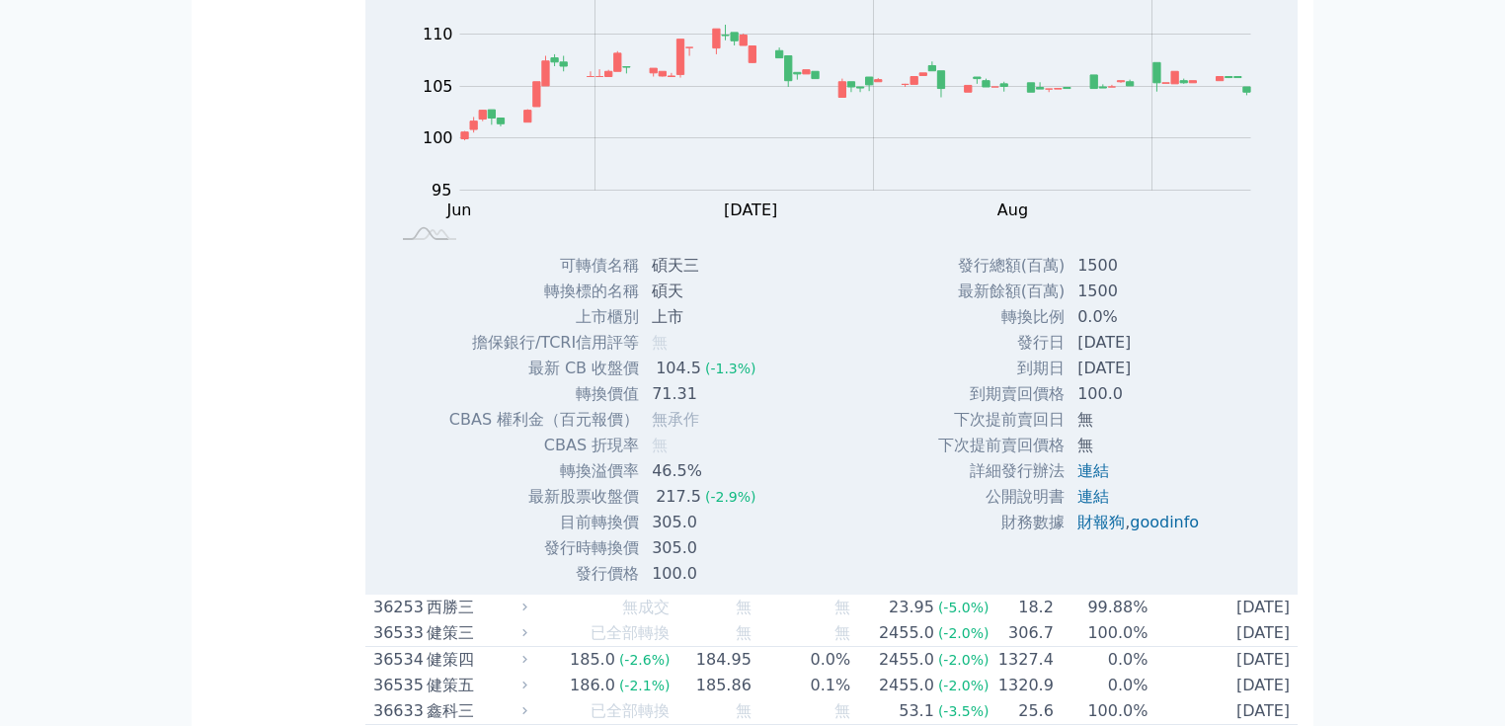
scroll to position [5417, 0]
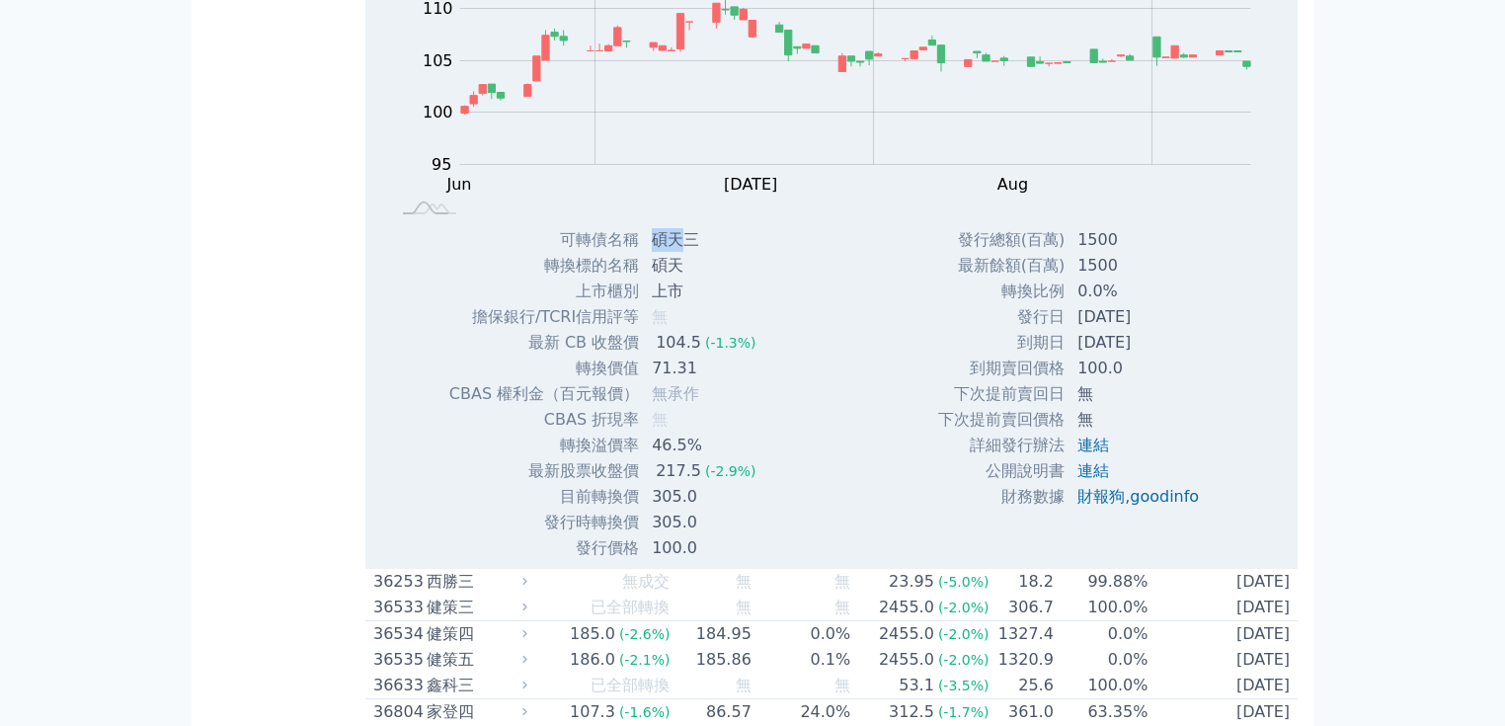
drag, startPoint x: 653, startPoint y: 572, endPoint x: 675, endPoint y: 571, distance: 21.8
click at [675, 253] on td "碩天三" at bounding box center [705, 240] width 131 height 26
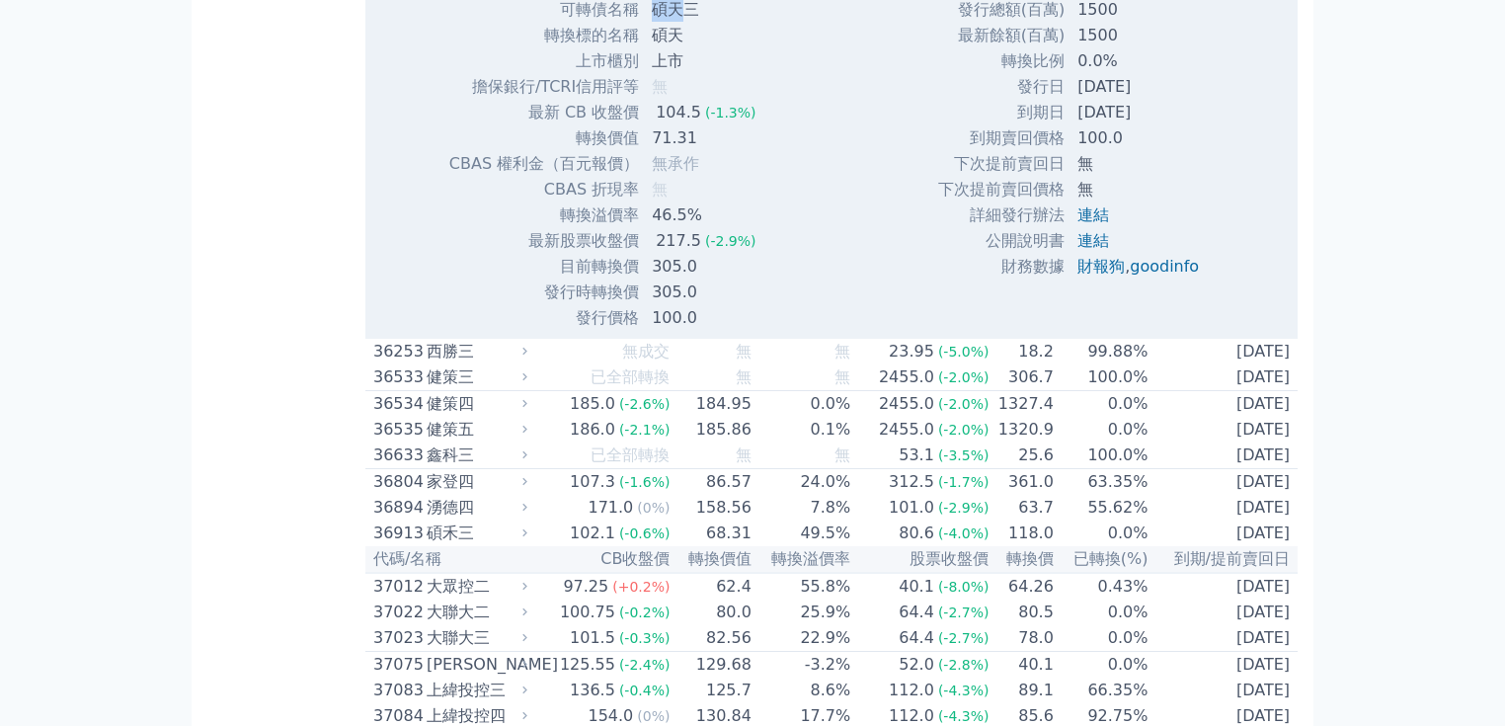
scroll to position [5733, 0]
